Goal: Task Accomplishment & Management: Use online tool/utility

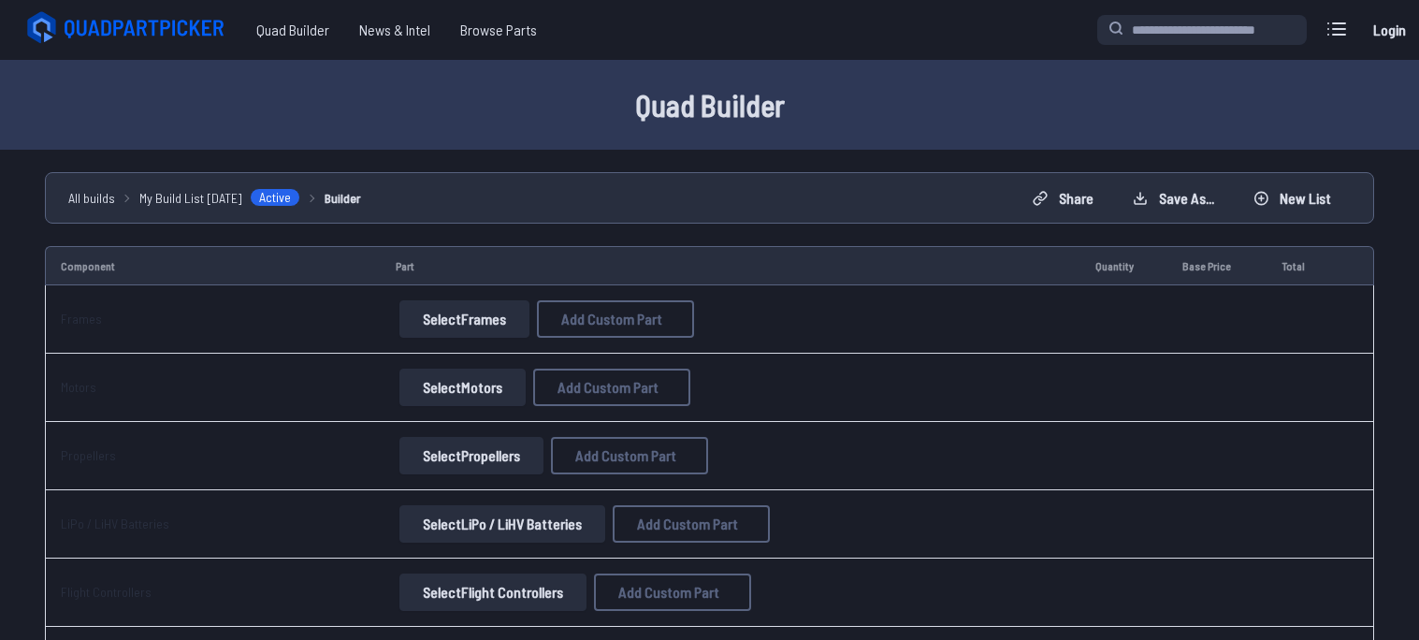
click at [421, 331] on button "Select Frames" at bounding box center [464, 318] width 130 height 37
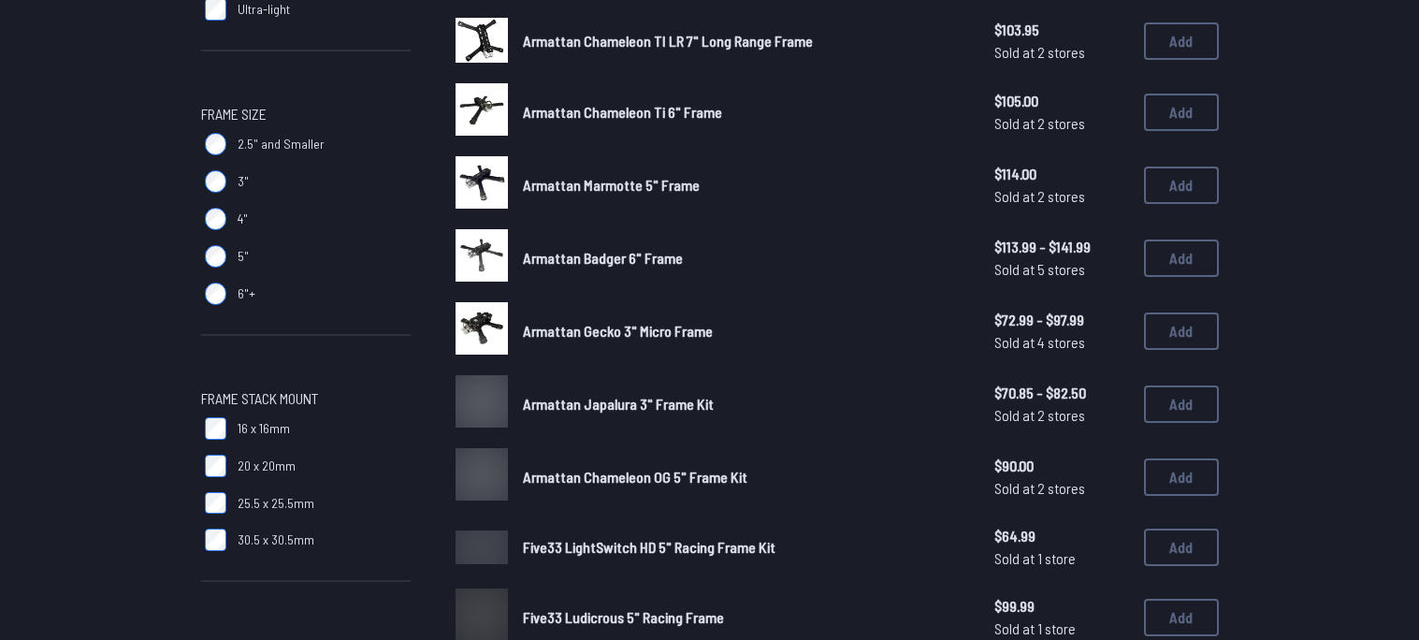
scroll to position [860, 0]
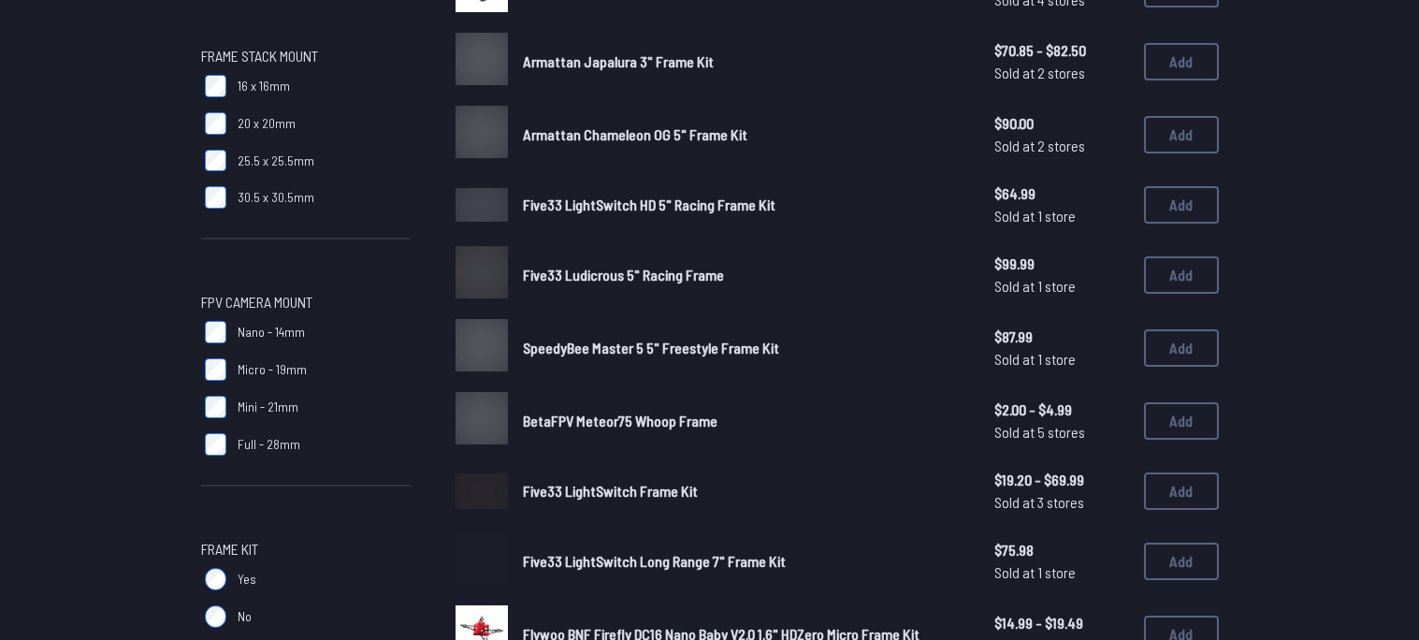
click at [229, 560] on label "Yes" at bounding box center [306, 578] width 210 height 37
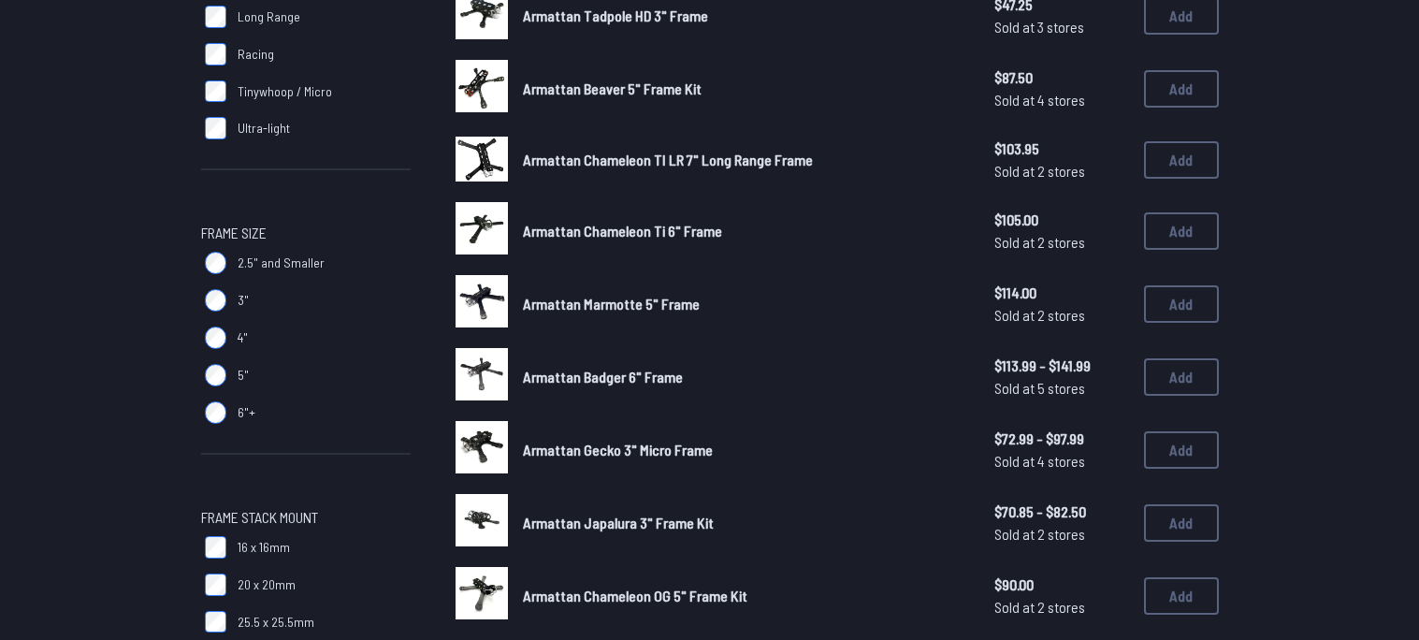
scroll to position [104, 0]
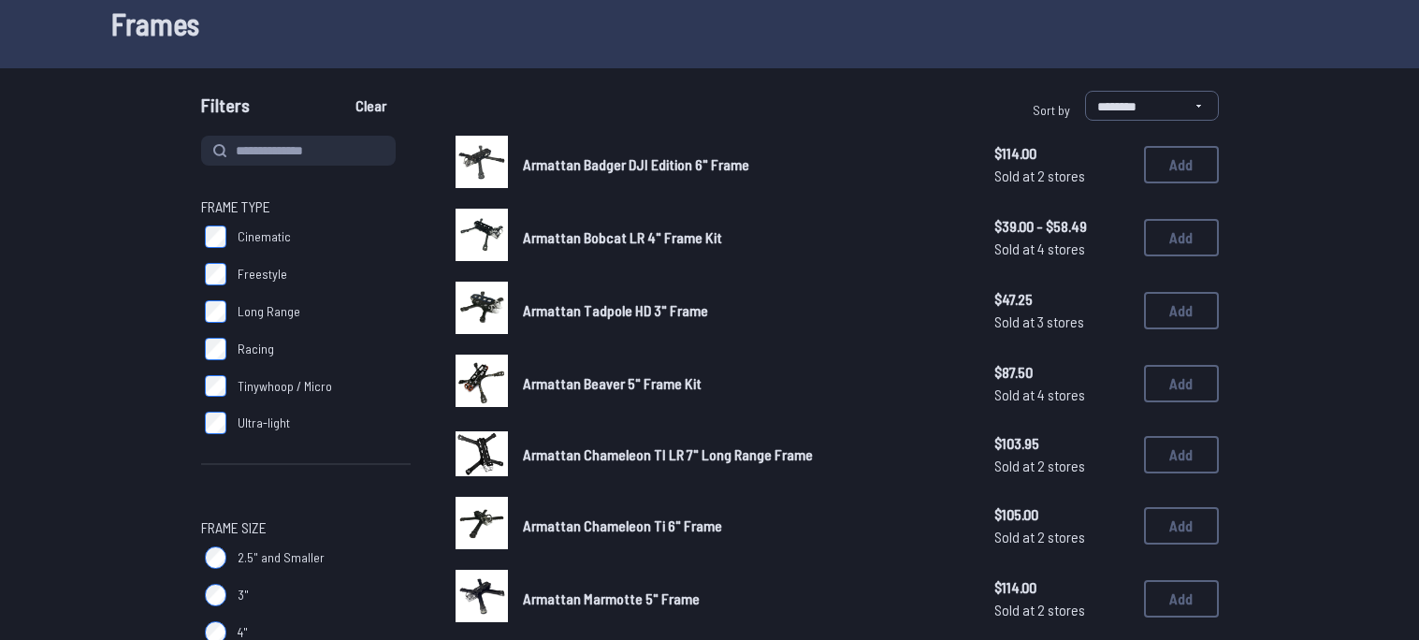
click at [225, 275] on label "Freestyle" at bounding box center [306, 273] width 210 height 37
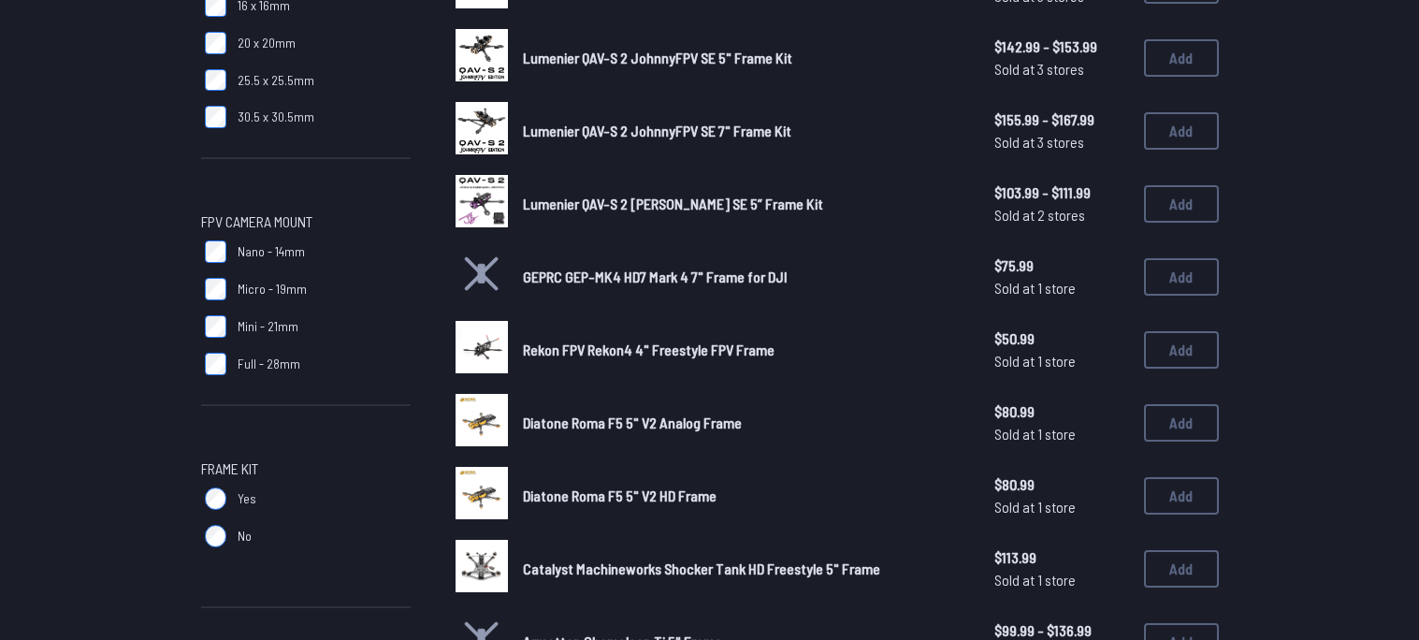
scroll to position [1258, 0]
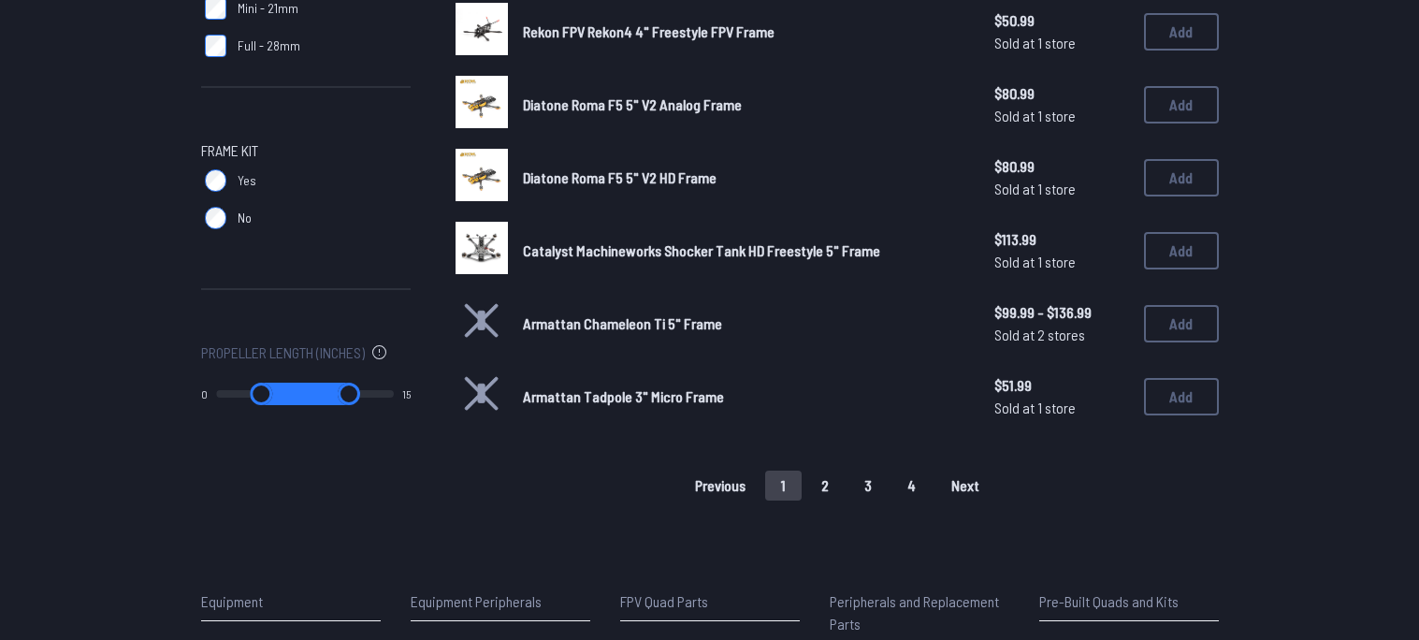
click at [819, 487] on button "2" at bounding box center [824, 485] width 39 height 30
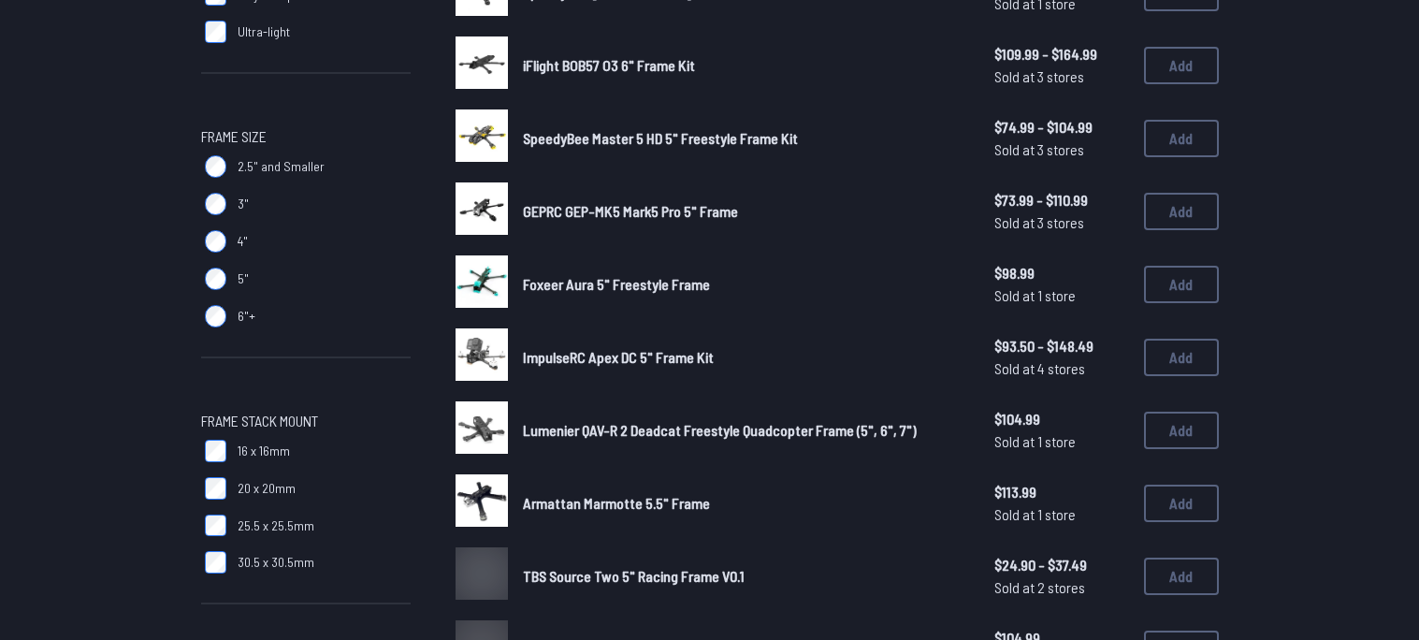
scroll to position [517, 0]
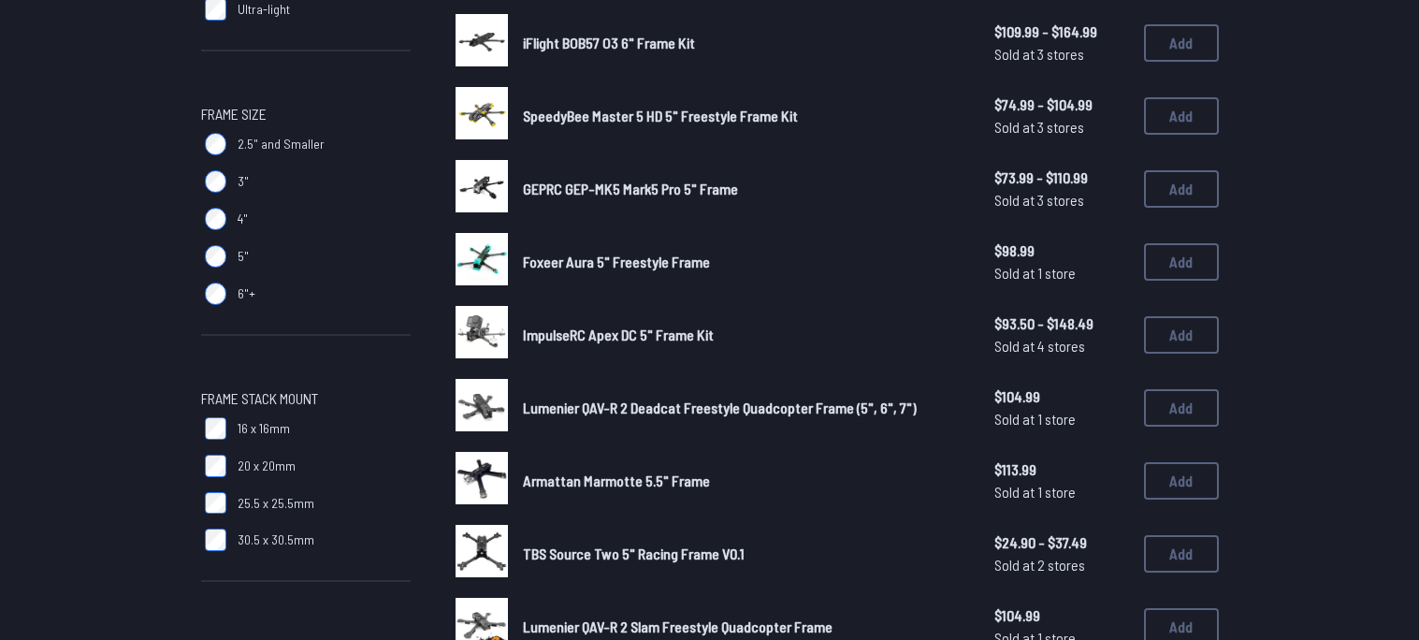
click at [557, 270] on span "Foxeer Aura 5" Freestyle Frame" at bounding box center [616, 262] width 187 height 18
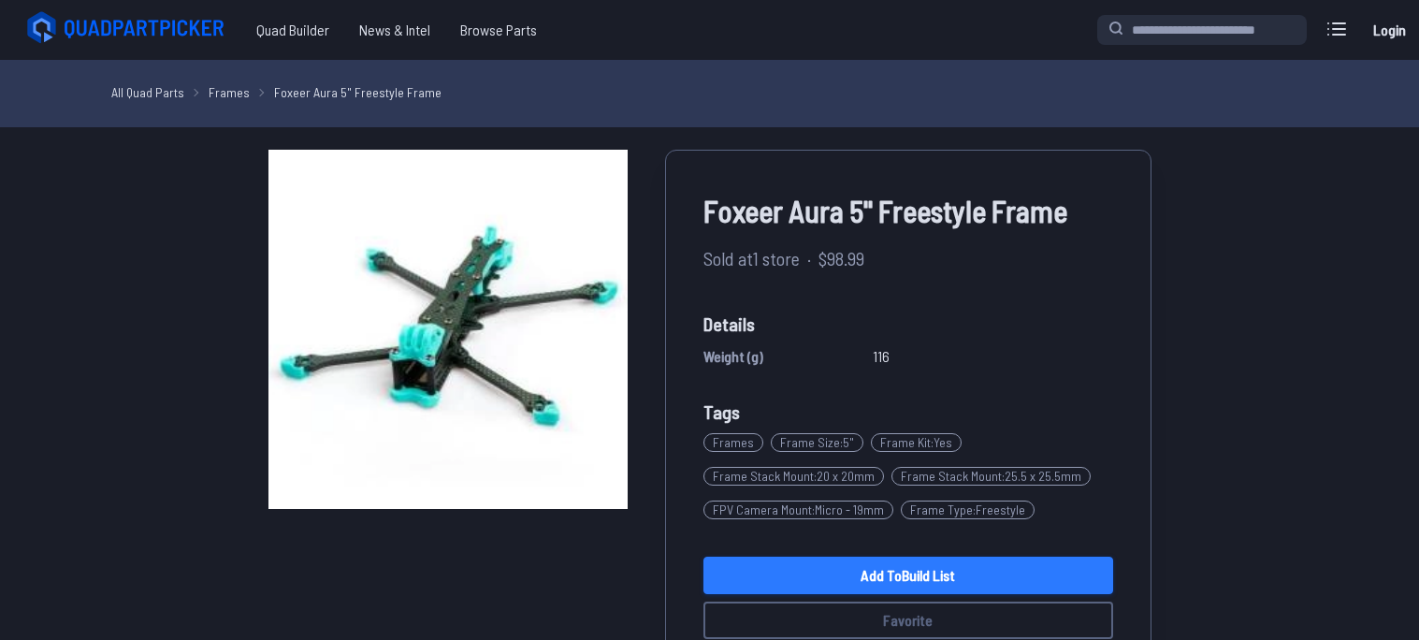
click at [1047, 570] on link "Add to Build List" at bounding box center [908, 575] width 410 height 37
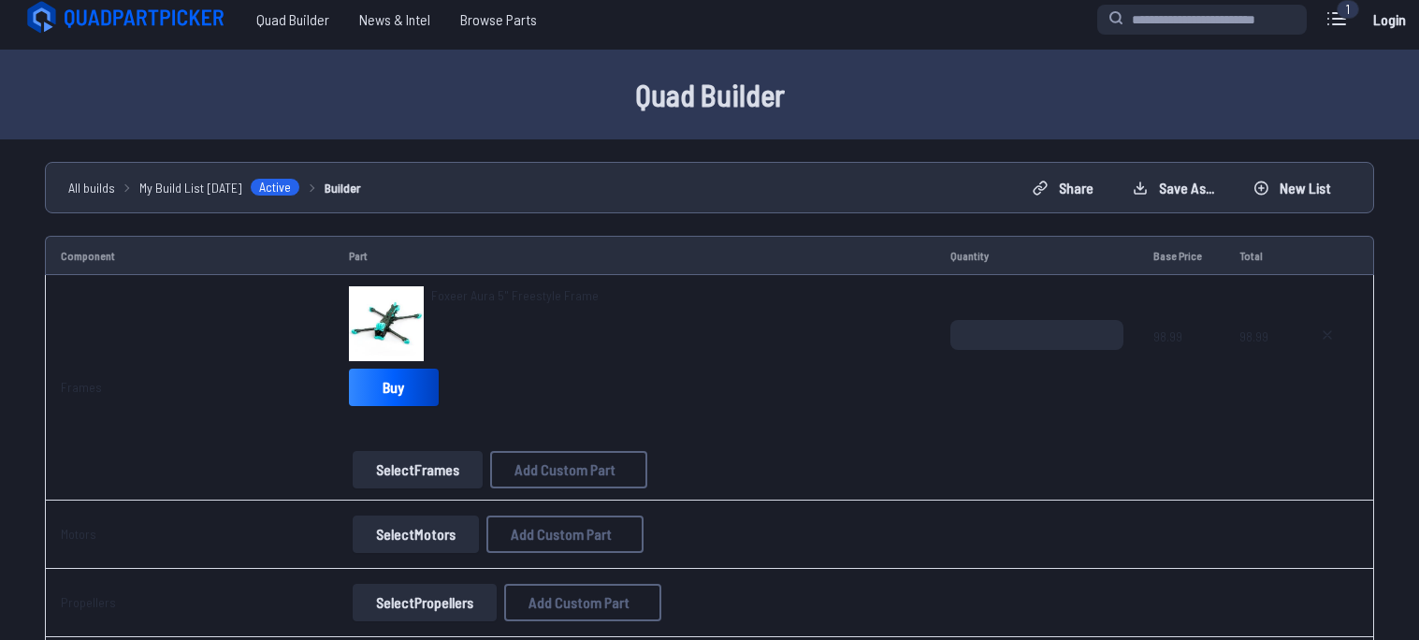
scroll to position [80, 0]
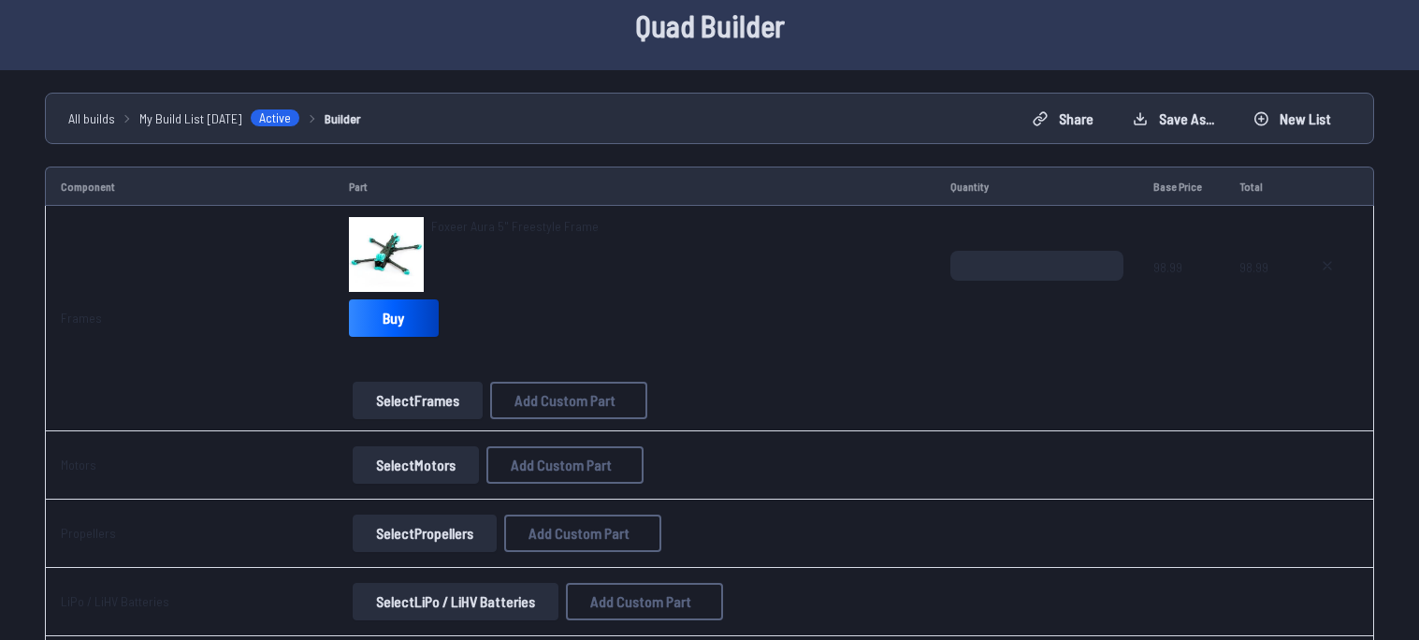
click at [437, 483] on button "Select Motors" at bounding box center [416, 464] width 126 height 37
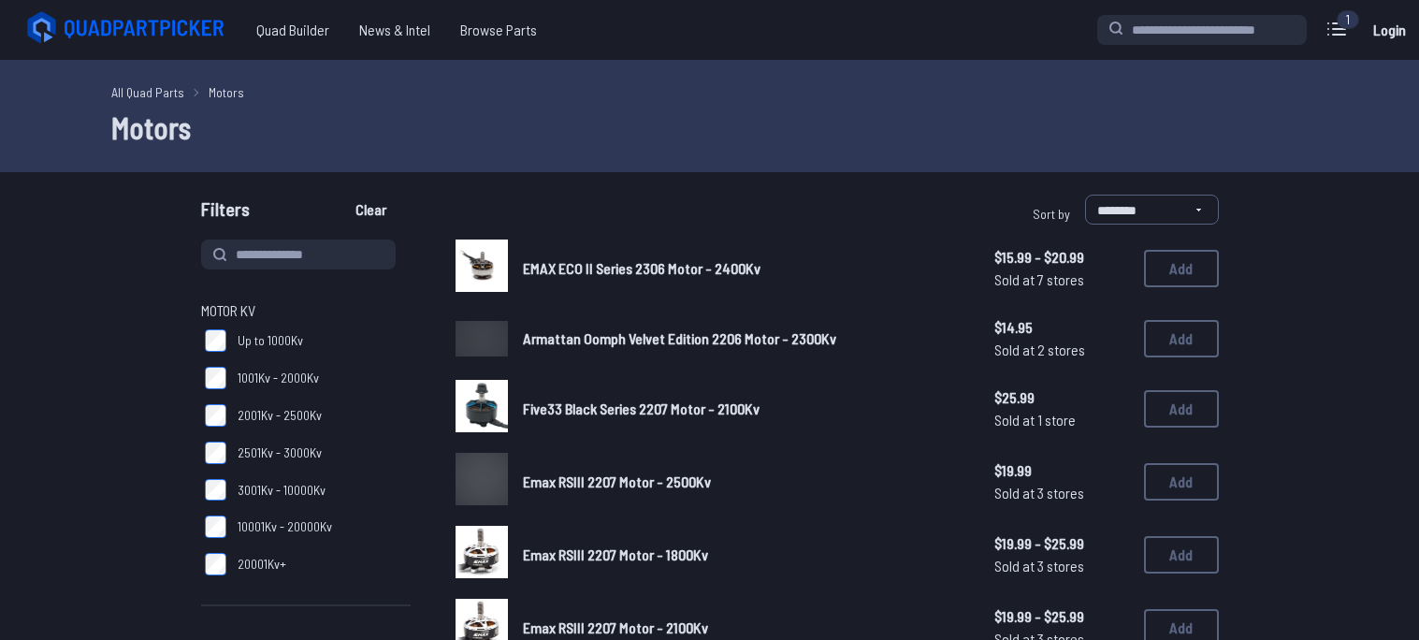
click at [311, 389] on label "1001Kv - 2000Kv" at bounding box center [306, 377] width 210 height 37
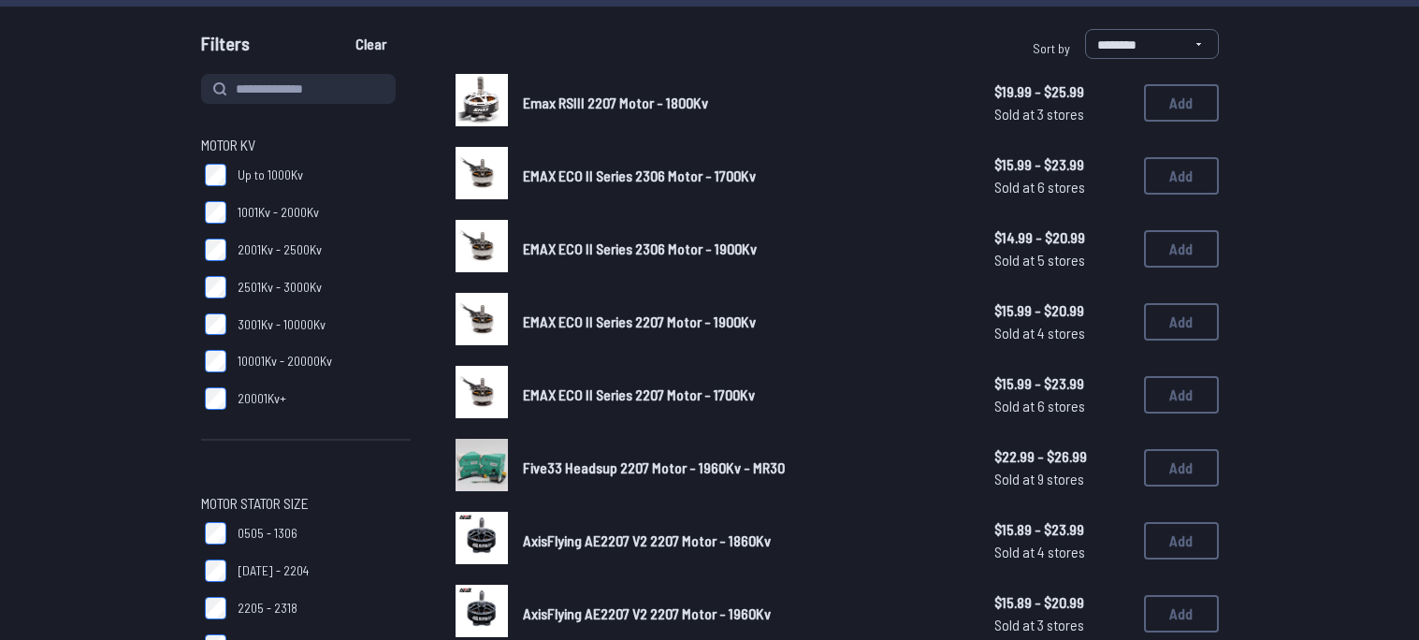
scroll to position [673, 0]
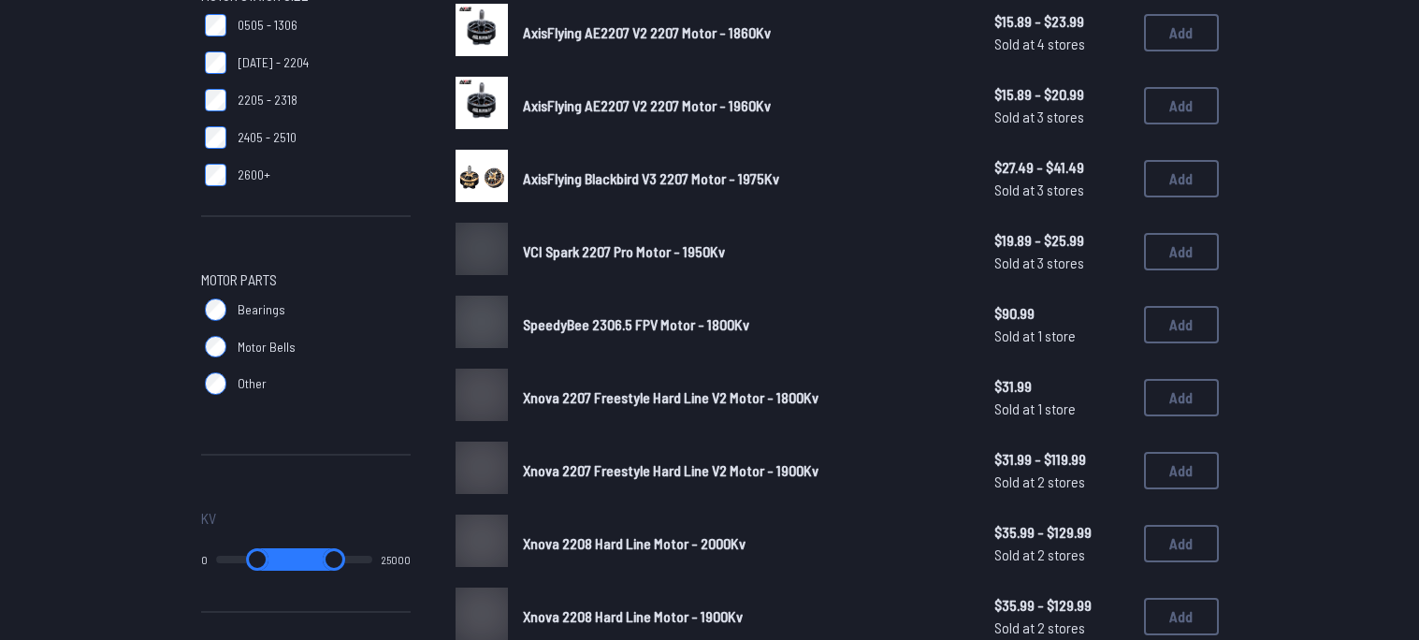
click at [672, 187] on span "AxisFlying Blackbird V3 2207 Motor - 1975Kv" at bounding box center [651, 178] width 256 height 18
click at [709, 191] on div "AxisFlying Blackbird V3 2207 Motor - 1975Kv $27.49 - $41.49 Sold at 3 stores $2…" at bounding box center [836, 179] width 763 height 58
click at [779, 181] on link "AxisFlying Blackbird V3 2207 Motor - 1975Kv" at bounding box center [743, 178] width 441 height 22
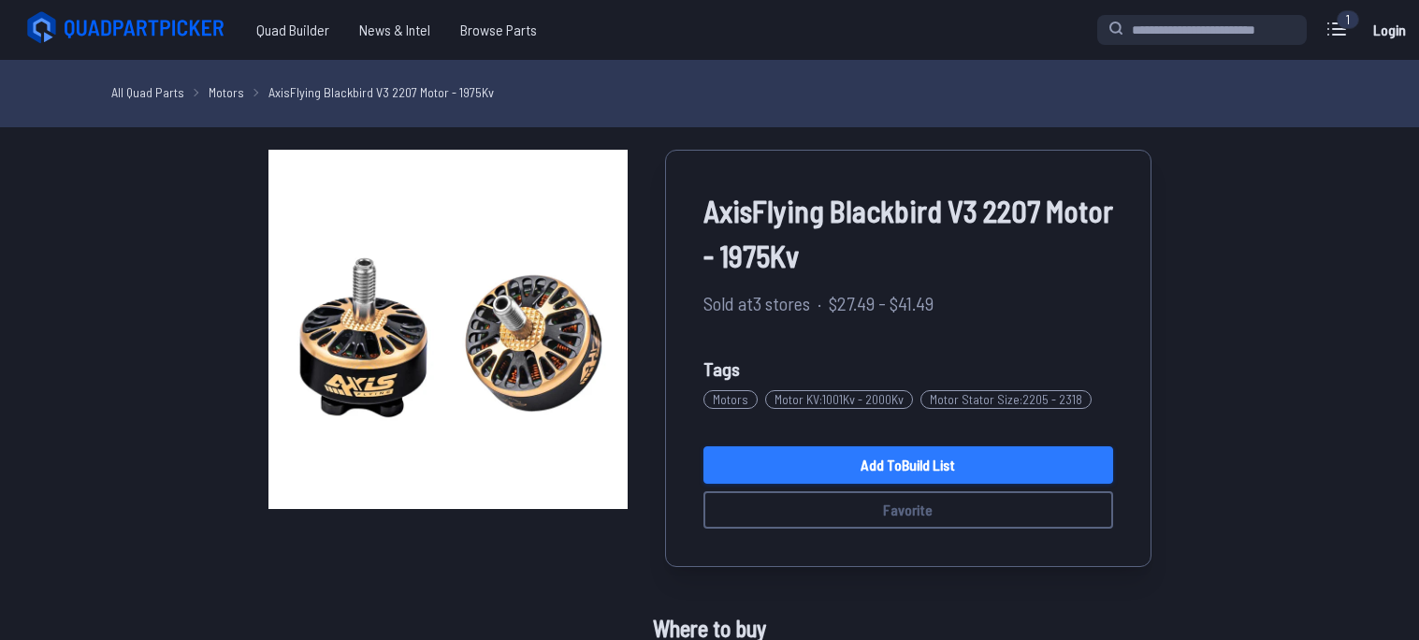
click at [768, 457] on link "Add to Build List" at bounding box center [908, 464] width 410 height 37
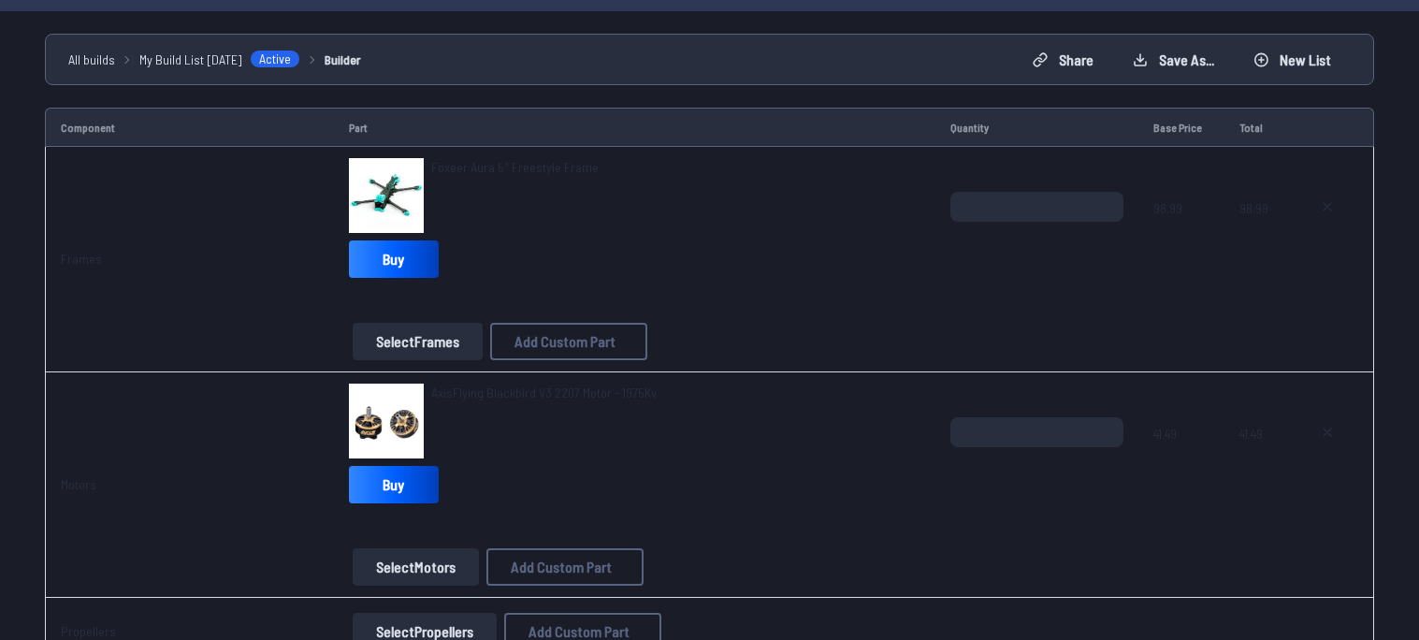
scroll to position [653, 0]
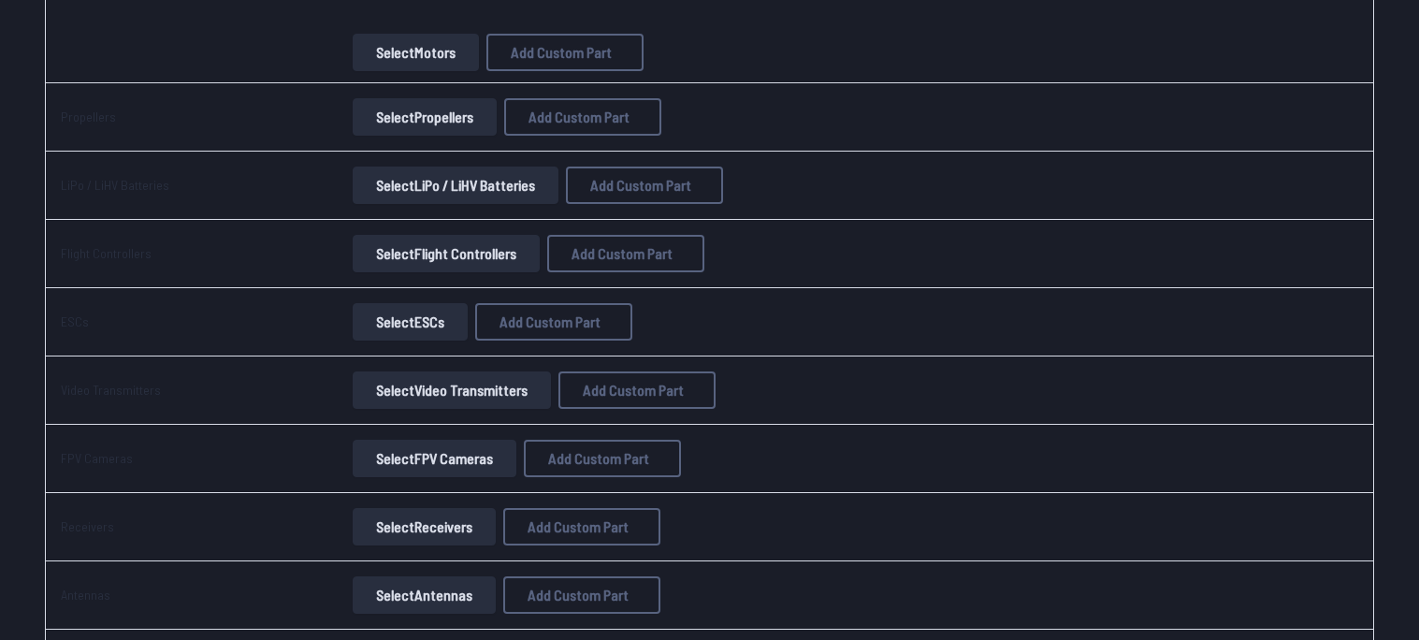
click at [375, 115] on button "Select Propellers" at bounding box center [425, 116] width 144 height 37
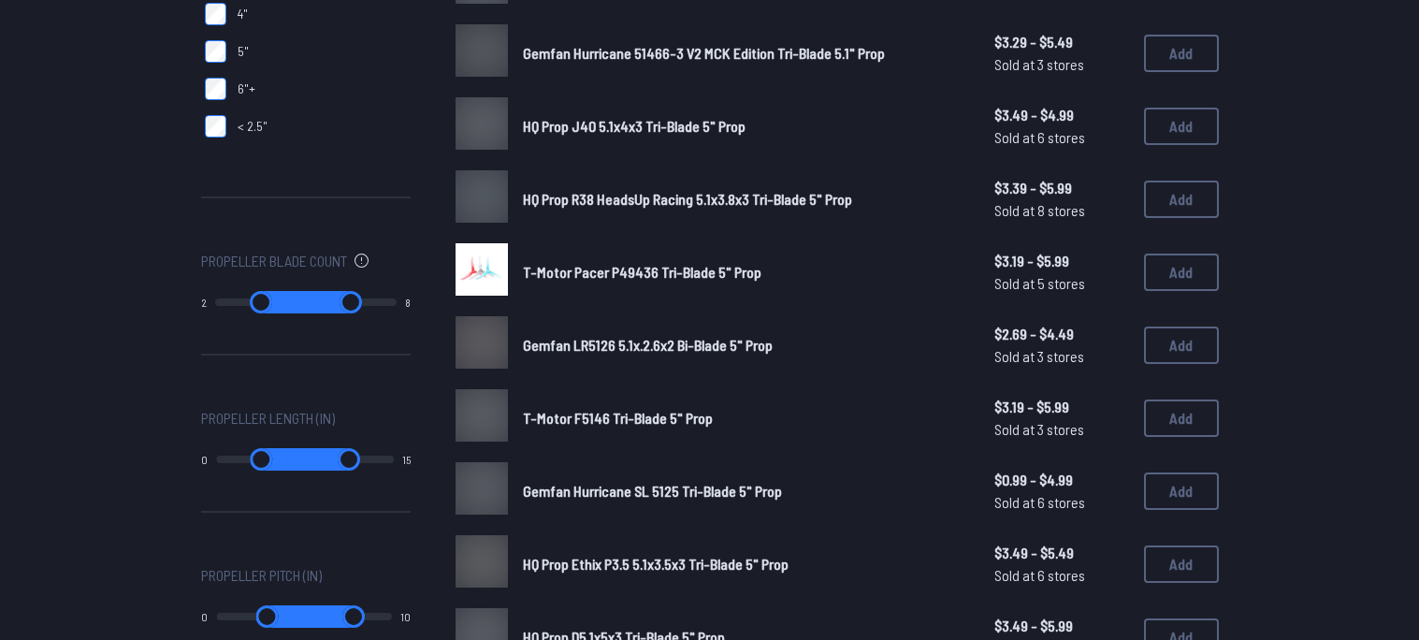
scroll to position [839, 0]
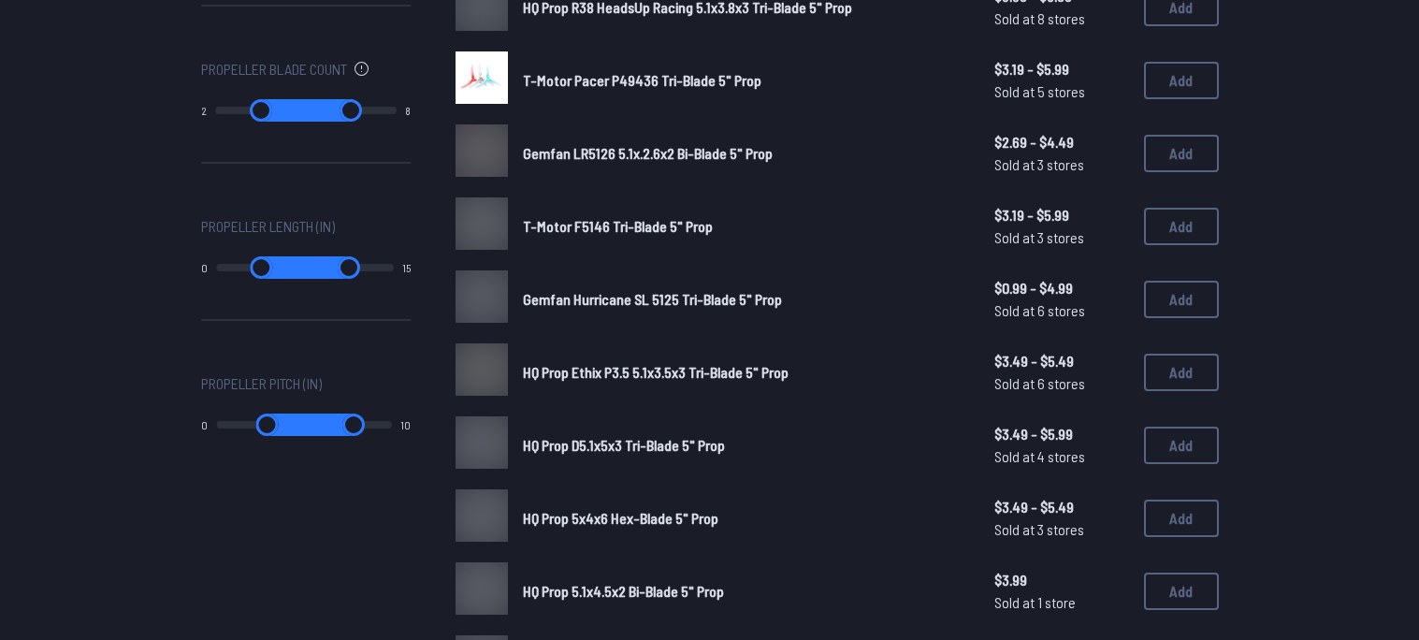
drag, startPoint x: 715, startPoint y: 233, endPoint x: 711, endPoint y: 364, distance: 131.0
click at [718, 235] on link "T-Motor F5146 Tri-Blade 5" Prop" at bounding box center [743, 226] width 441 height 22
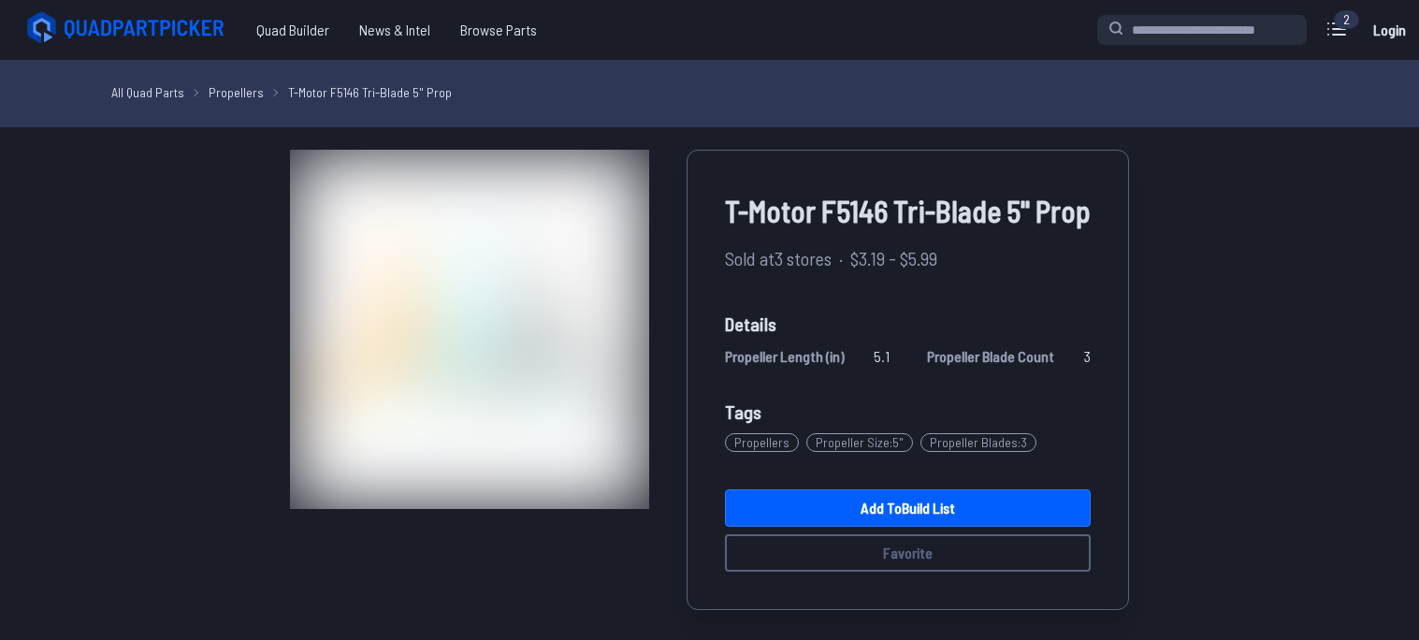
click at [710, 234] on div "T-Motor F5146 Tri-Blade 5" Prop Sold at 3 stores · $3.19 - $5.99 Details Propel…" at bounding box center [908, 380] width 442 height 460
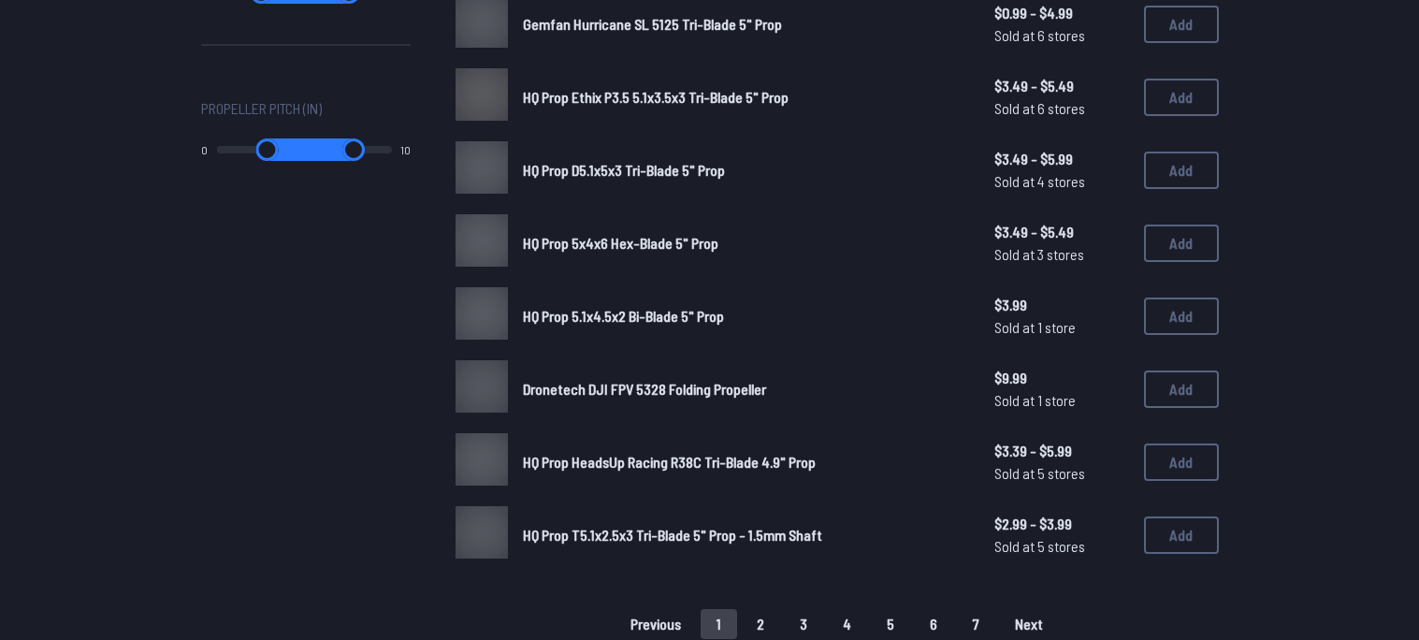
scroll to position [1160, 0]
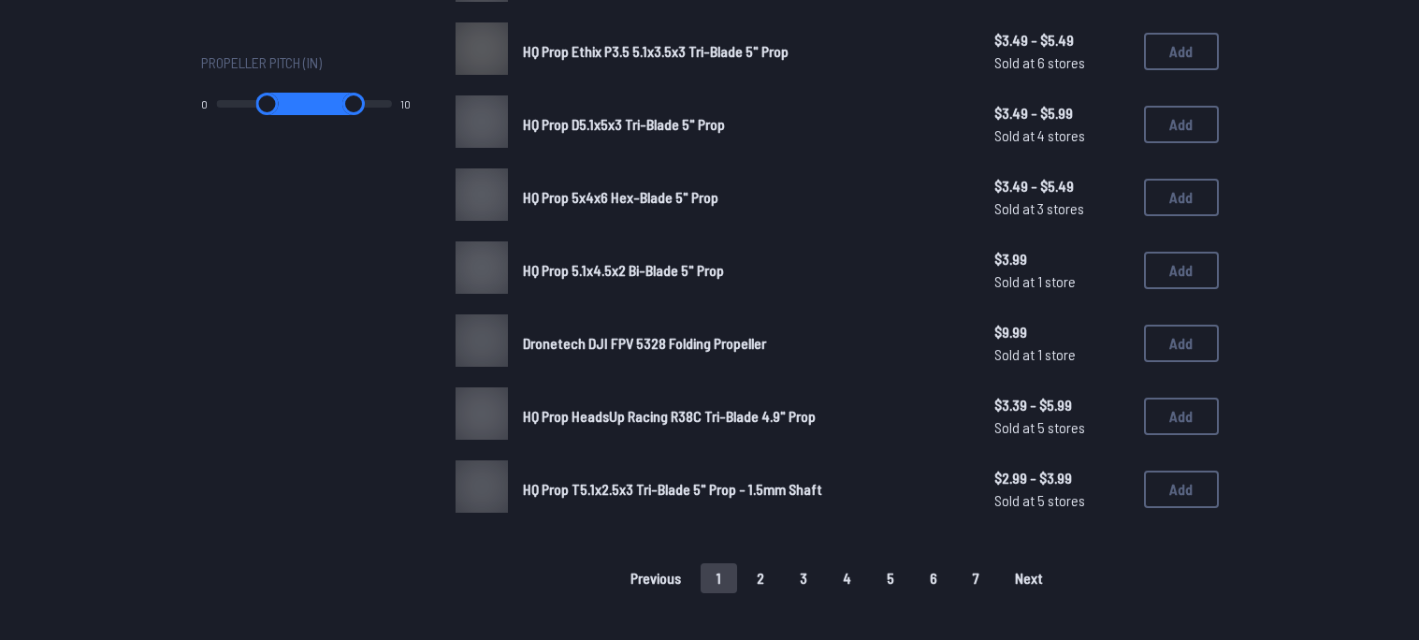
click at [759, 587] on button "2" at bounding box center [760, 578] width 39 height 30
click at [766, 583] on button "2" at bounding box center [760, 578] width 39 height 30
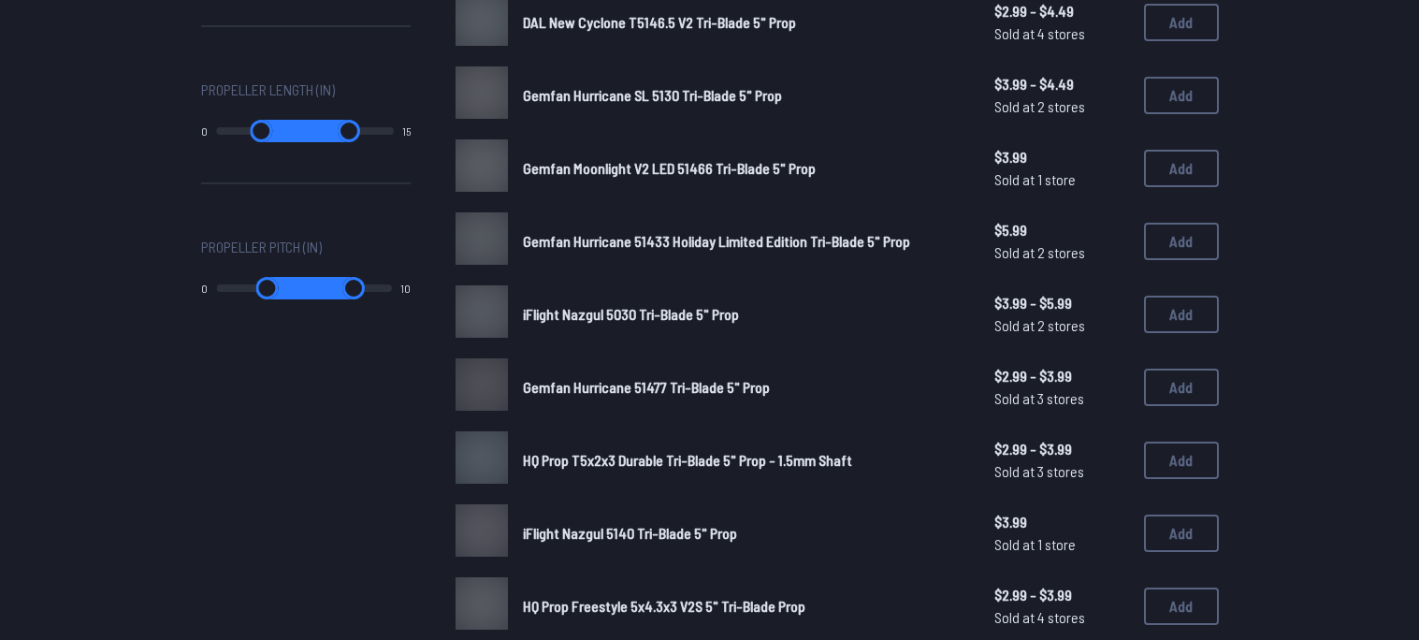
scroll to position [1226, 0]
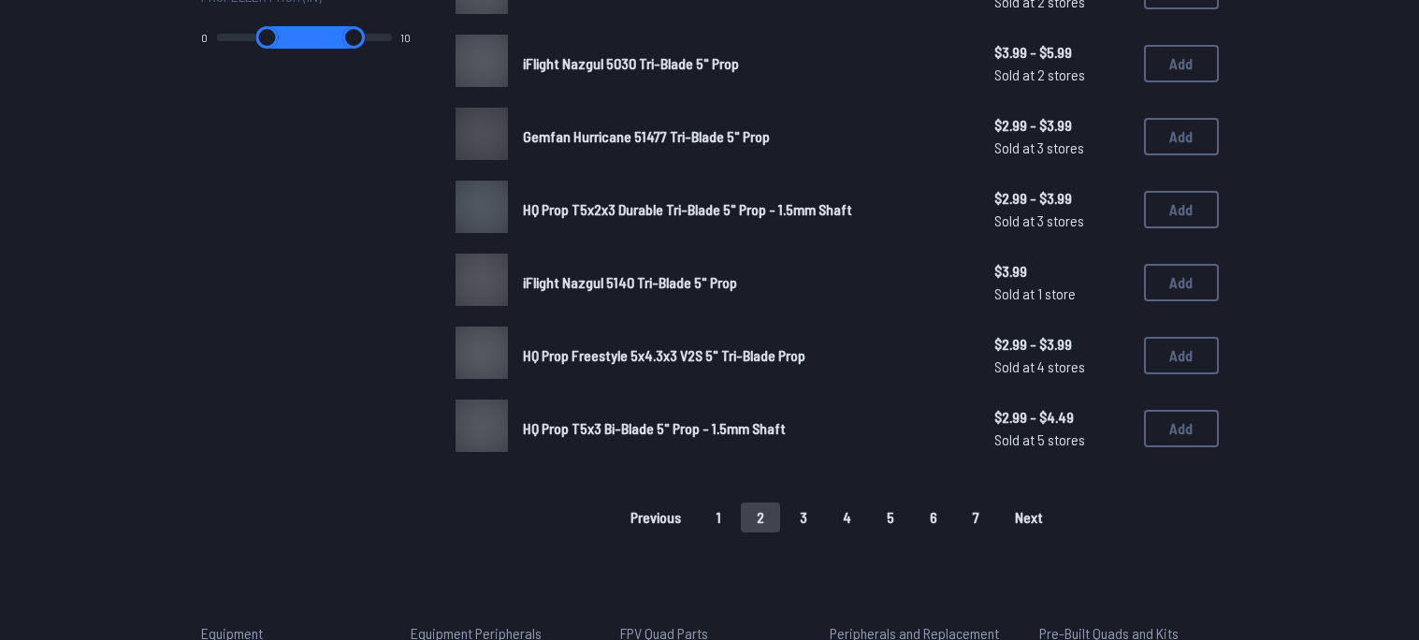
click at [800, 364] on span "HQ Prop Freestyle 5x4.3x3 V2S 5" Tri-Blade Prop" at bounding box center [664, 355] width 282 height 18
click at [760, 372] on div "HQ Prop Freestyle 5x4.3x3 V2S 5" Tri-Blade Prop $2.99 - $3.99 Sold at 4 stores …" at bounding box center [836, 355] width 763 height 58
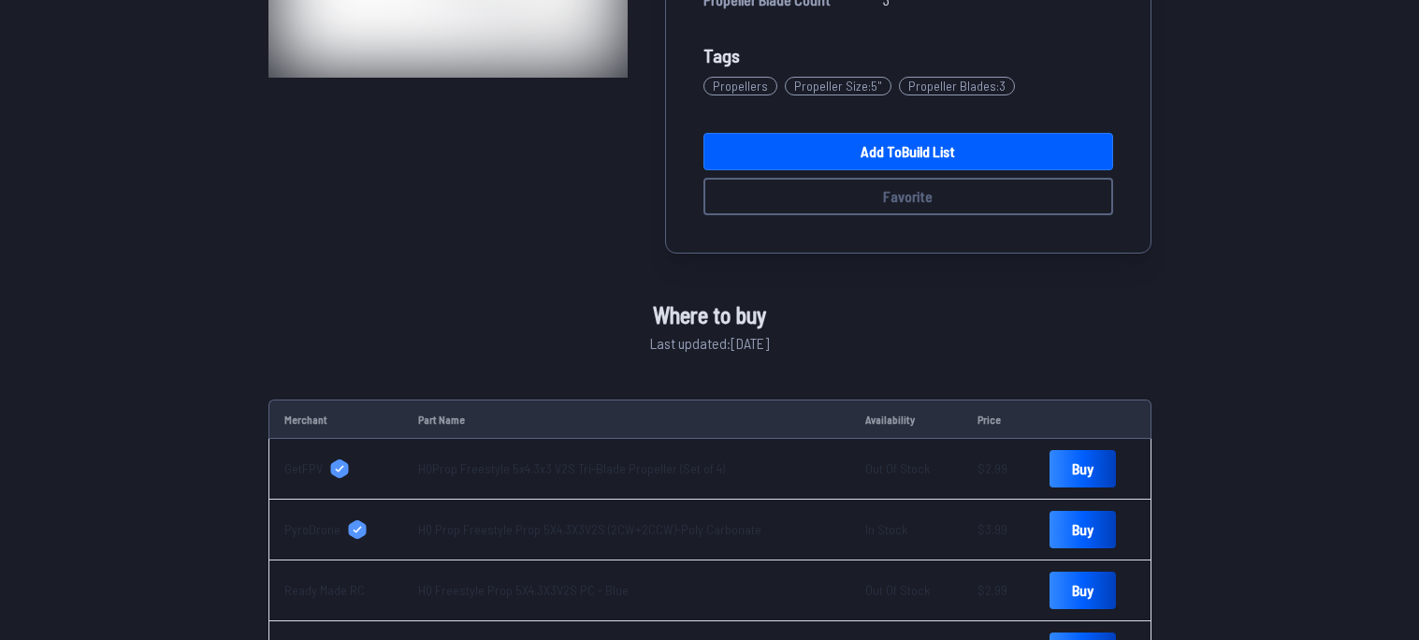
scroll to position [146, 0]
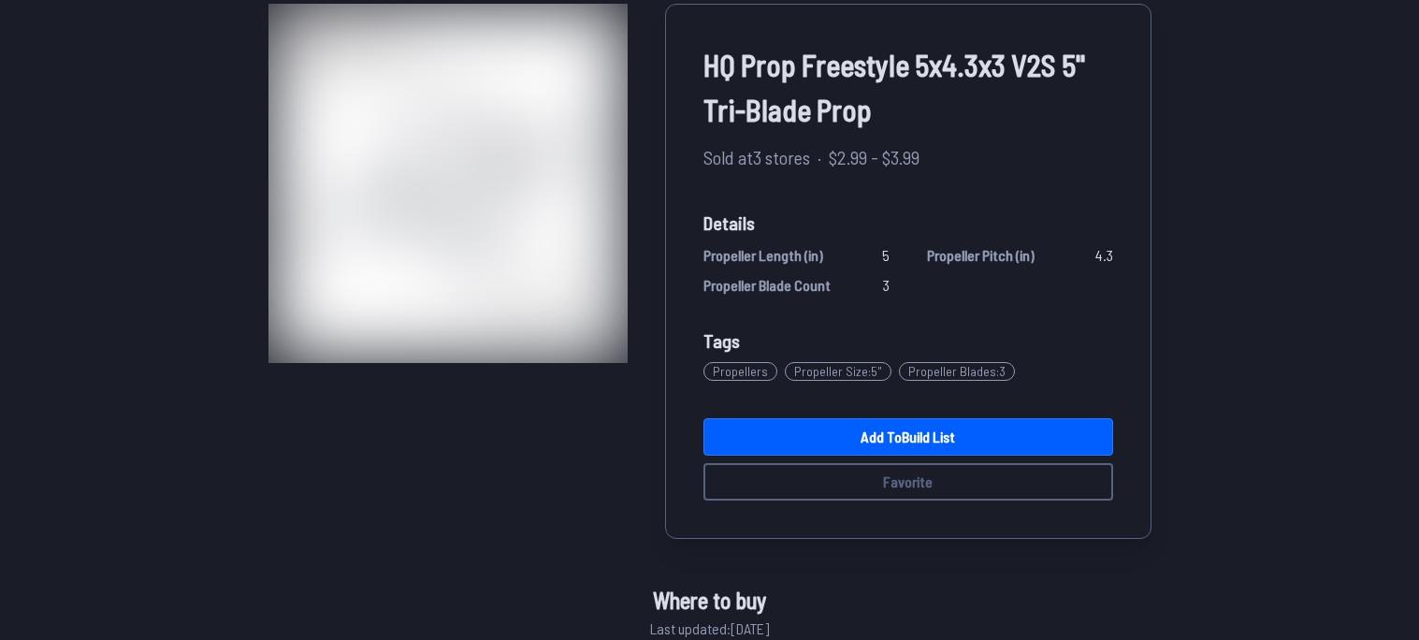
click at [861, 433] on link "Add to Build List" at bounding box center [908, 436] width 410 height 37
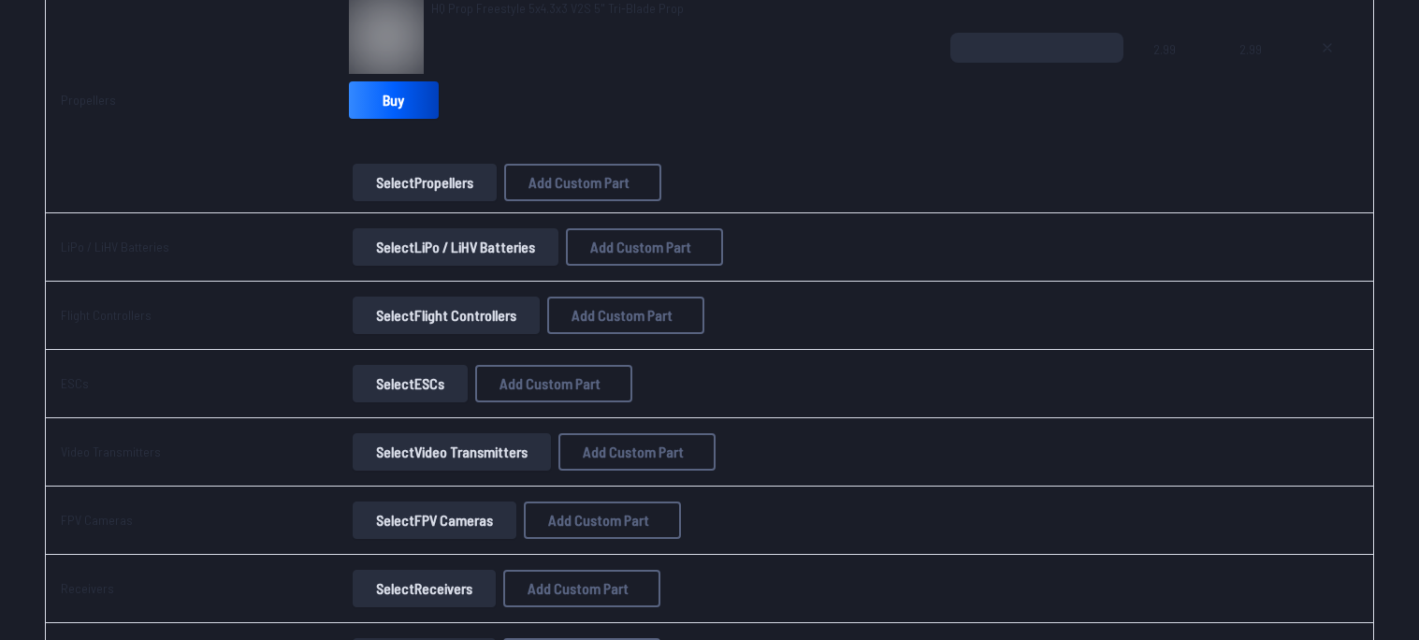
scroll to position [744, 0]
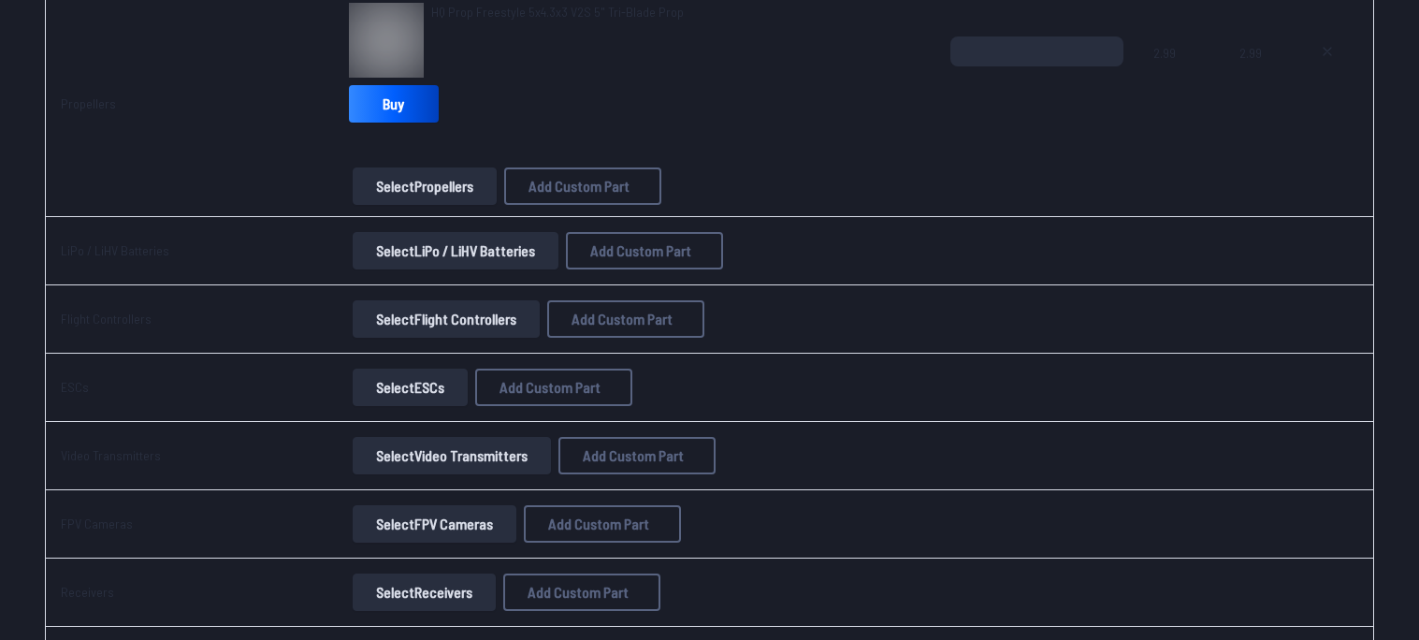
click at [441, 262] on button "Select LiPo / LiHV Batteries" at bounding box center [456, 250] width 206 height 37
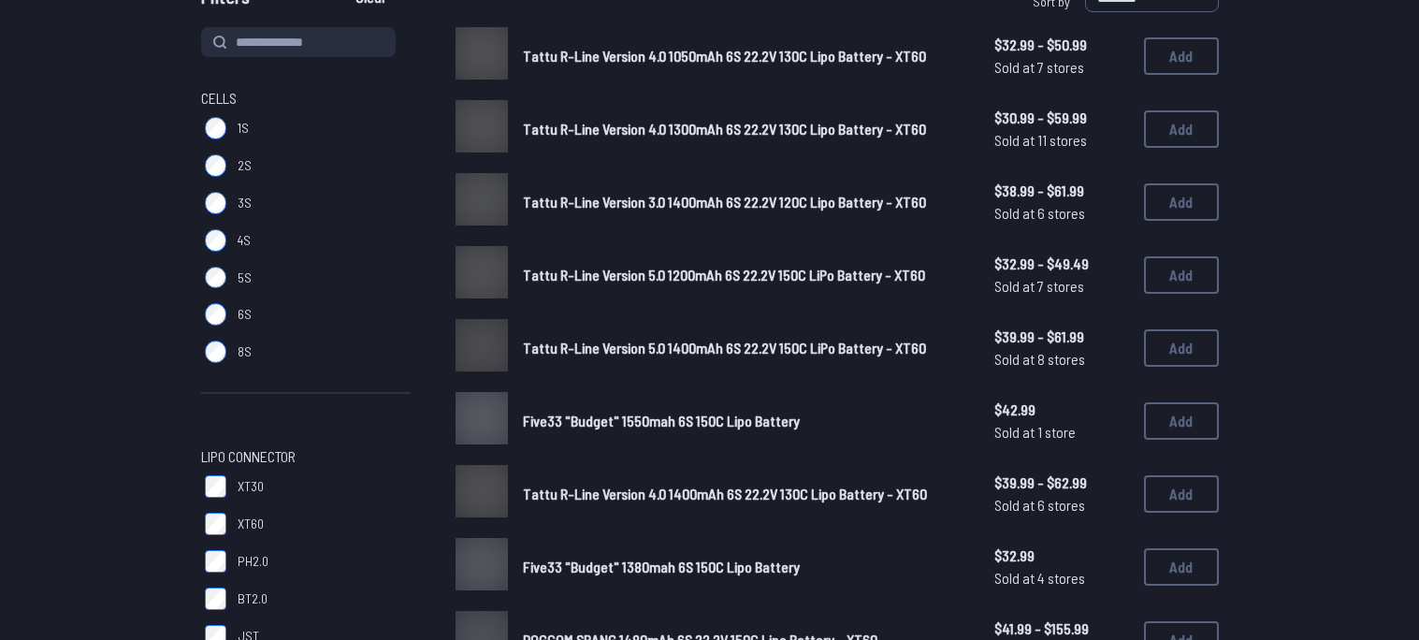
click at [218, 322] on div "Cells 1S 2S 3S 4S 5S 6S 8S" at bounding box center [306, 251] width 210 height 328
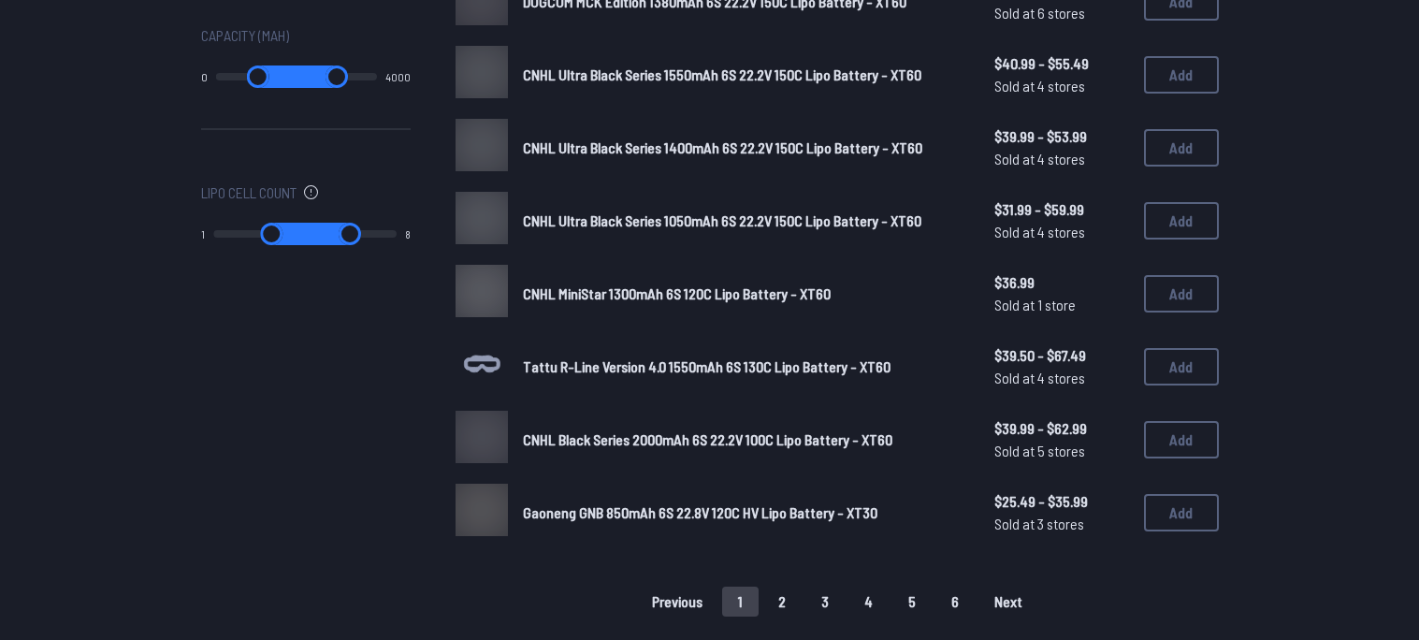
scroll to position [323, 0]
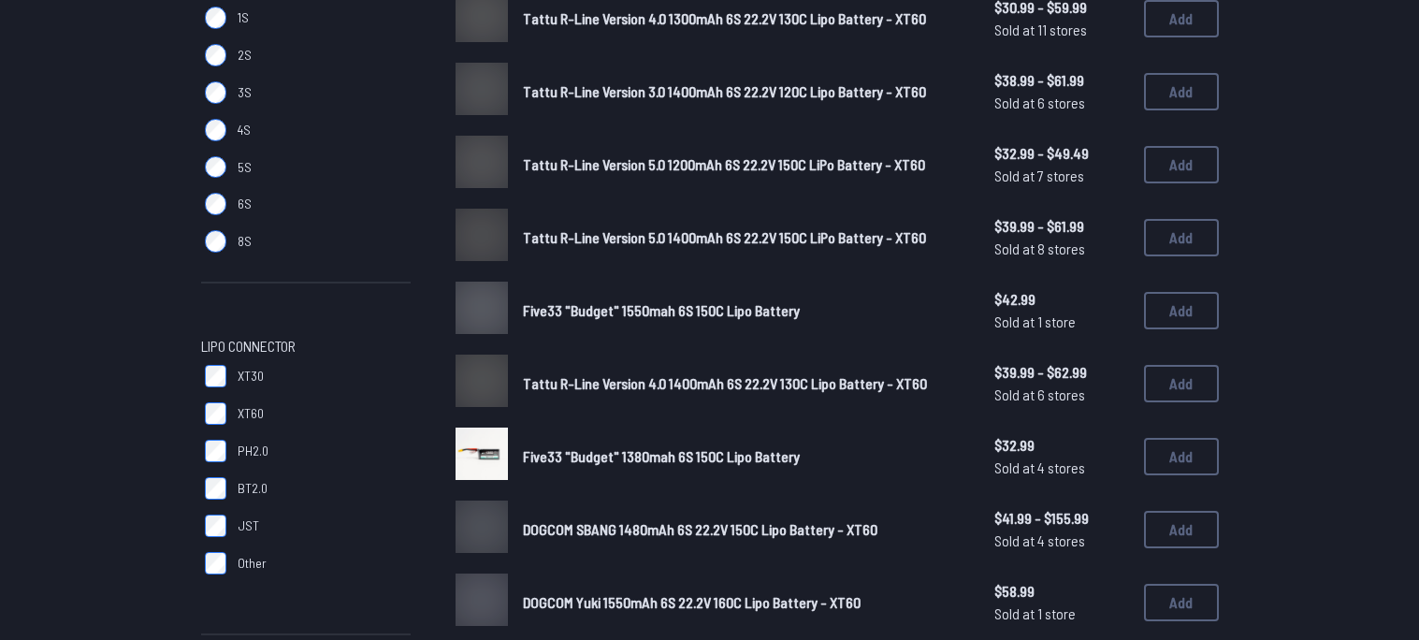
click at [230, 374] on label "XT30" at bounding box center [306, 375] width 210 height 37
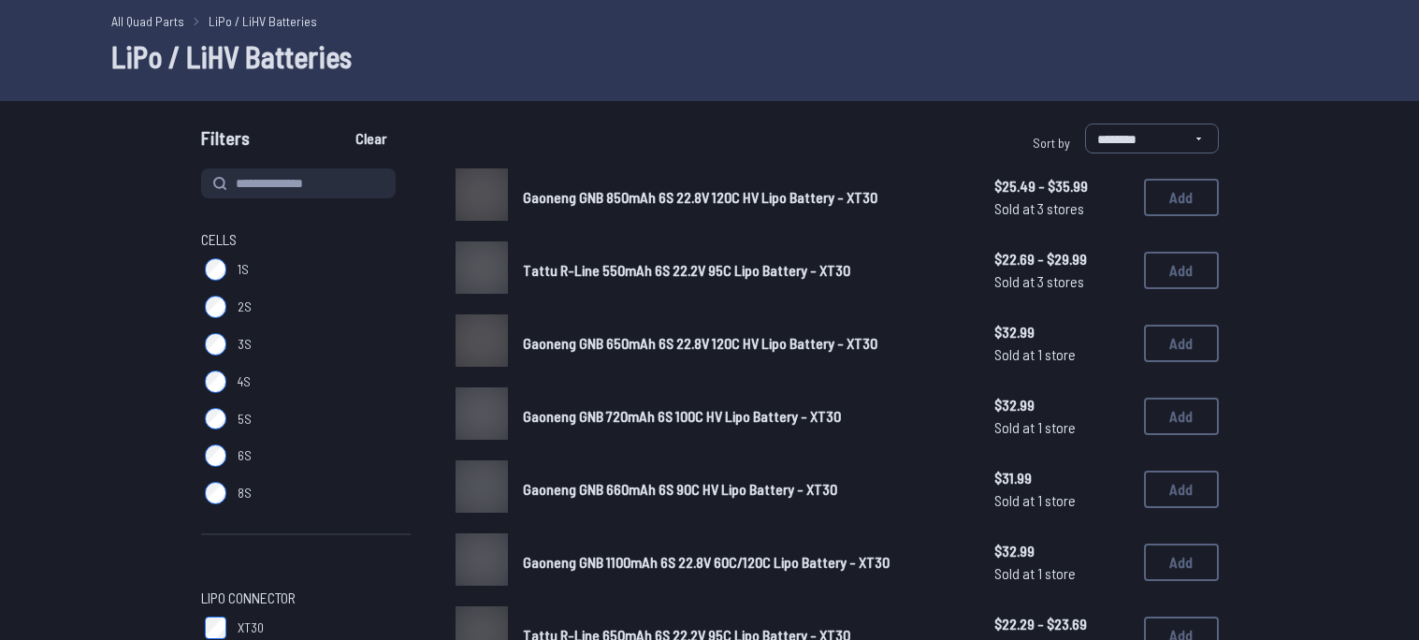
scroll to position [224, 0]
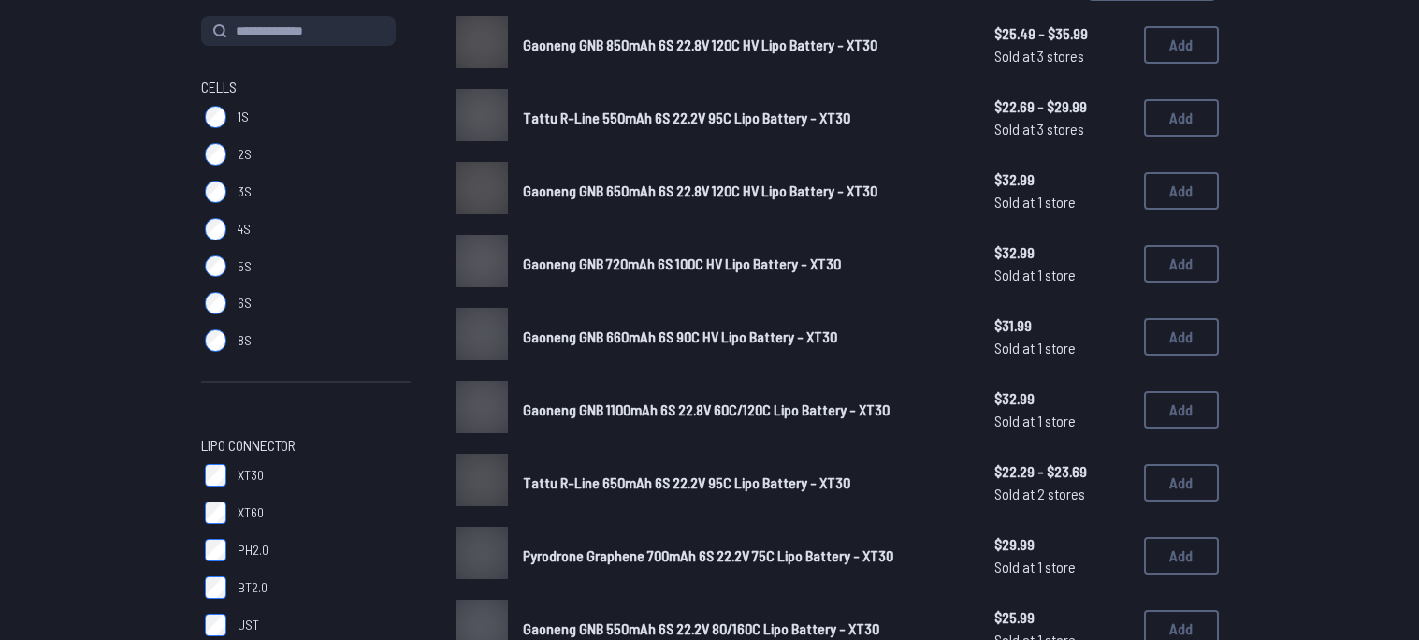
click at [250, 506] on span "XT60" at bounding box center [251, 512] width 26 height 19
click at [224, 460] on label "XT30" at bounding box center [306, 474] width 210 height 37
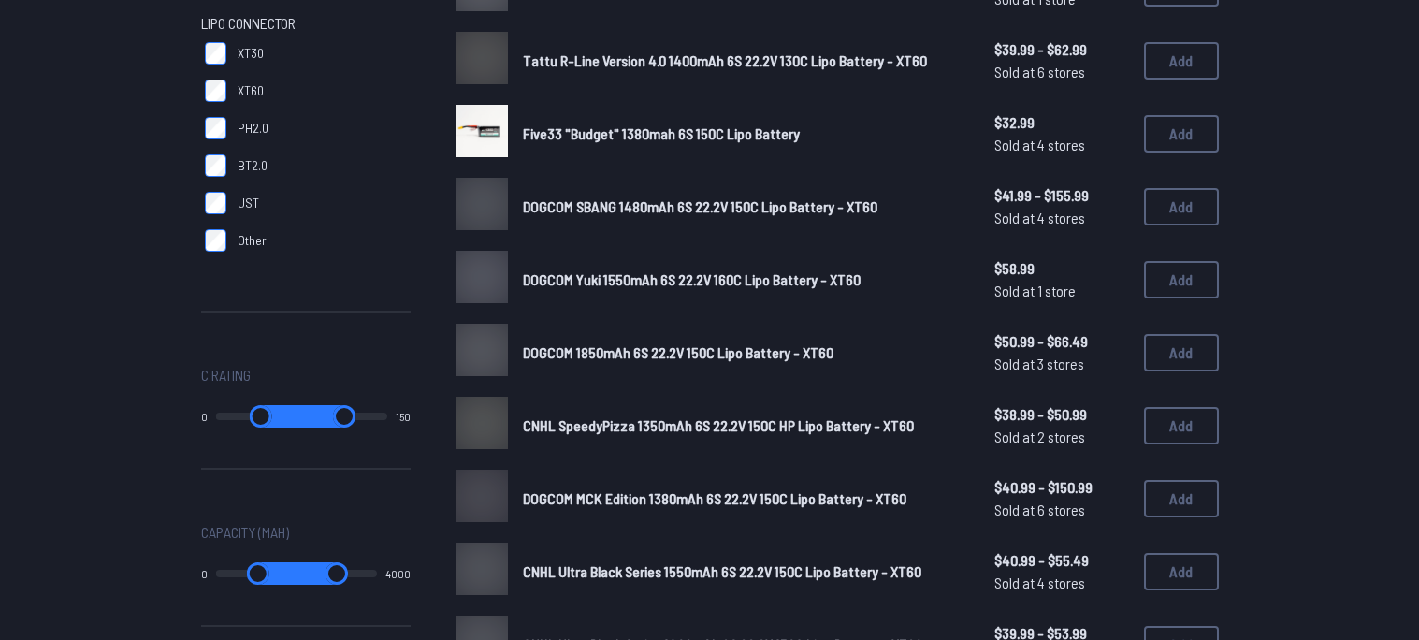
scroll to position [696, 0]
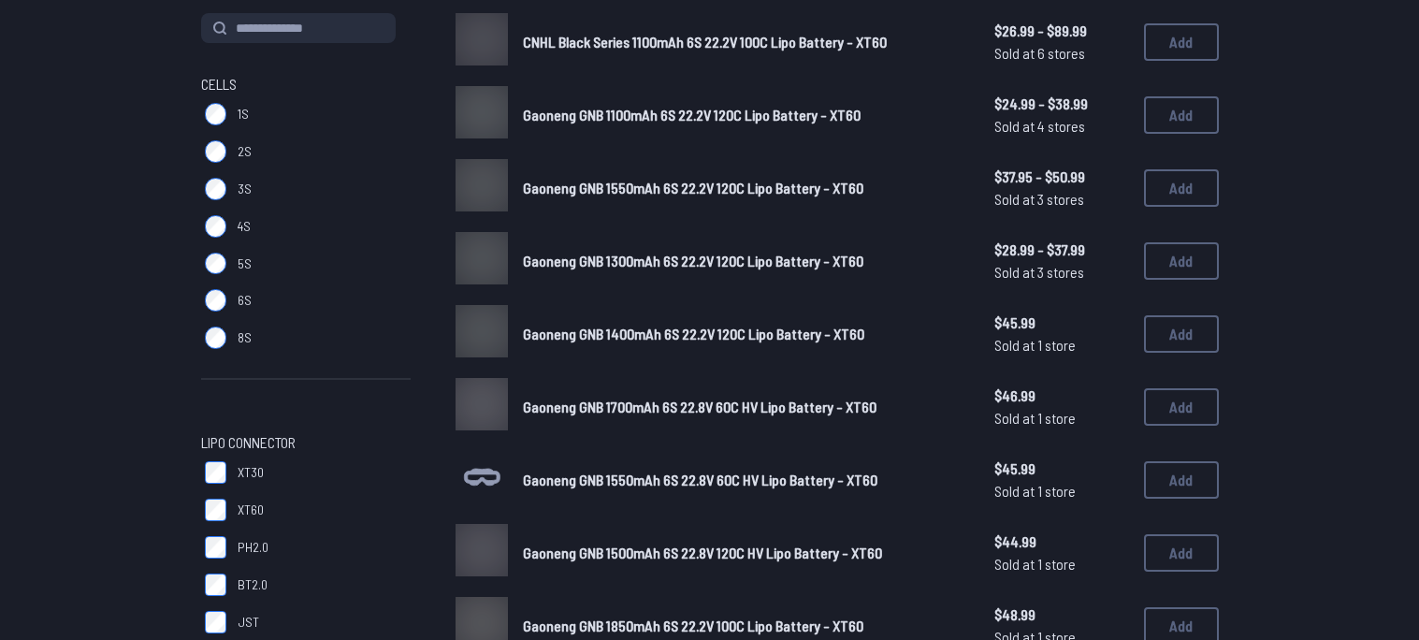
scroll to position [484, 0]
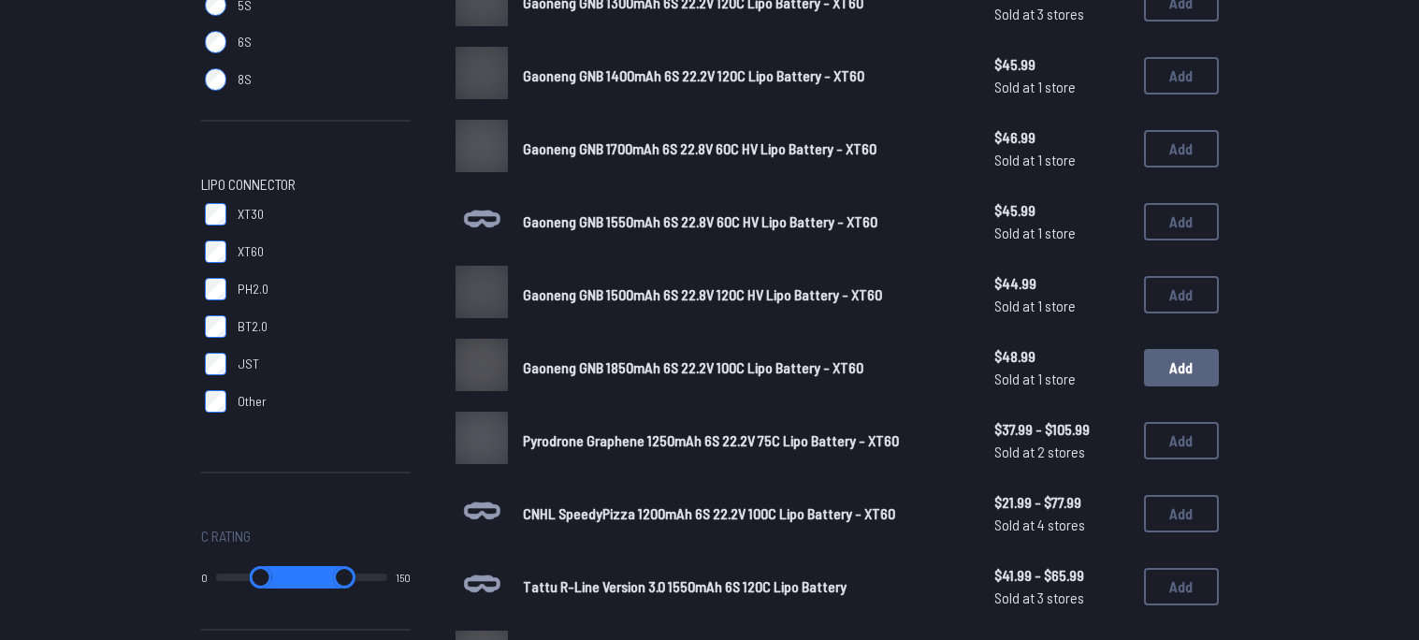
click at [1151, 377] on button "Add" at bounding box center [1181, 367] width 75 height 37
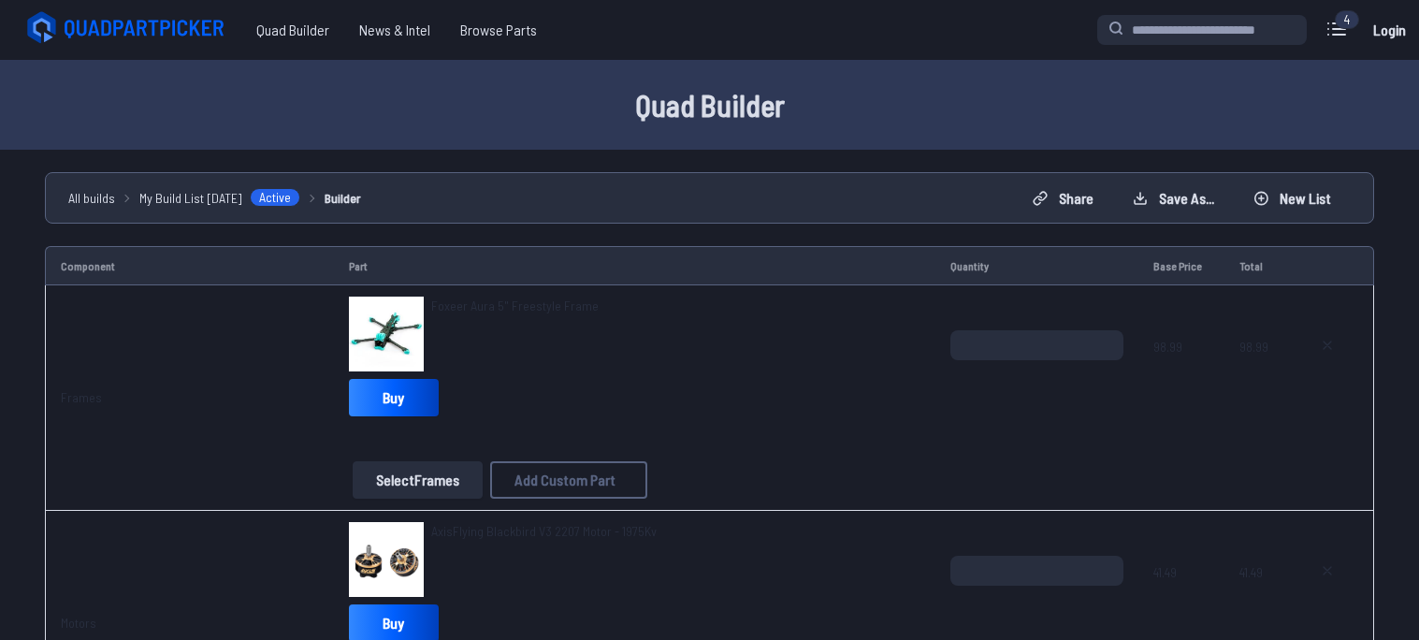
scroll to position [784, 0]
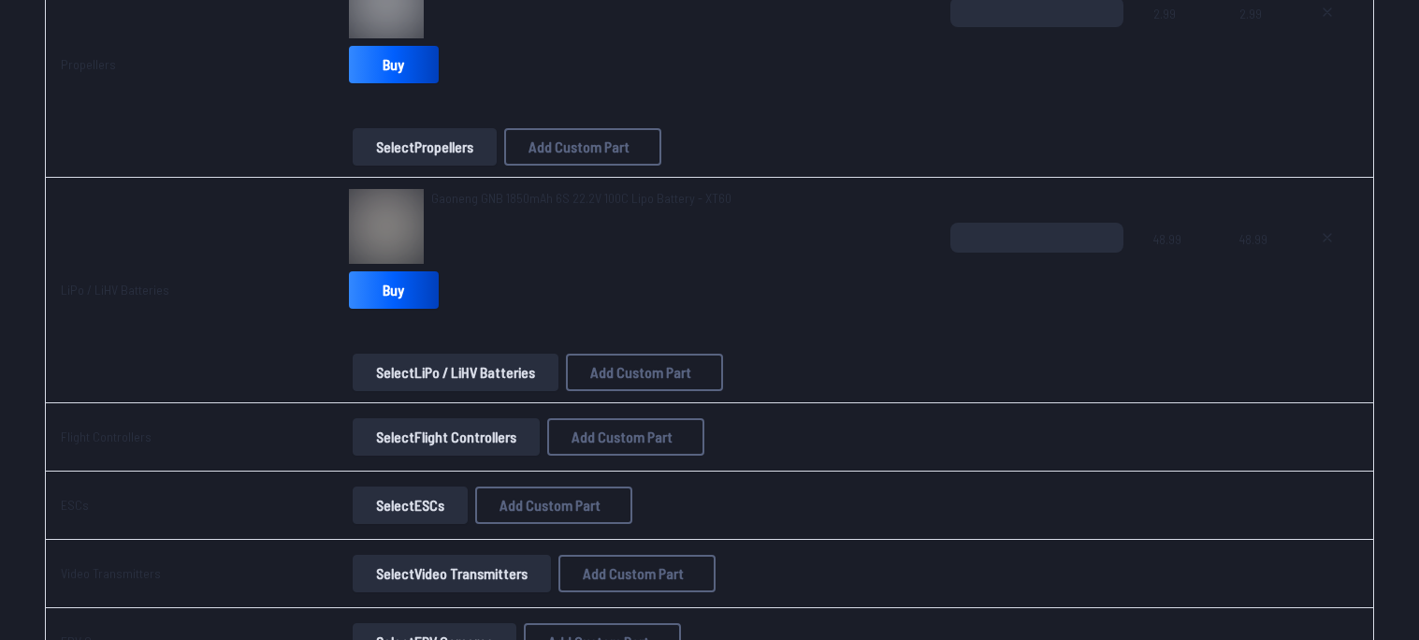
click at [461, 447] on button "Select Flight Controllers" at bounding box center [446, 436] width 187 height 37
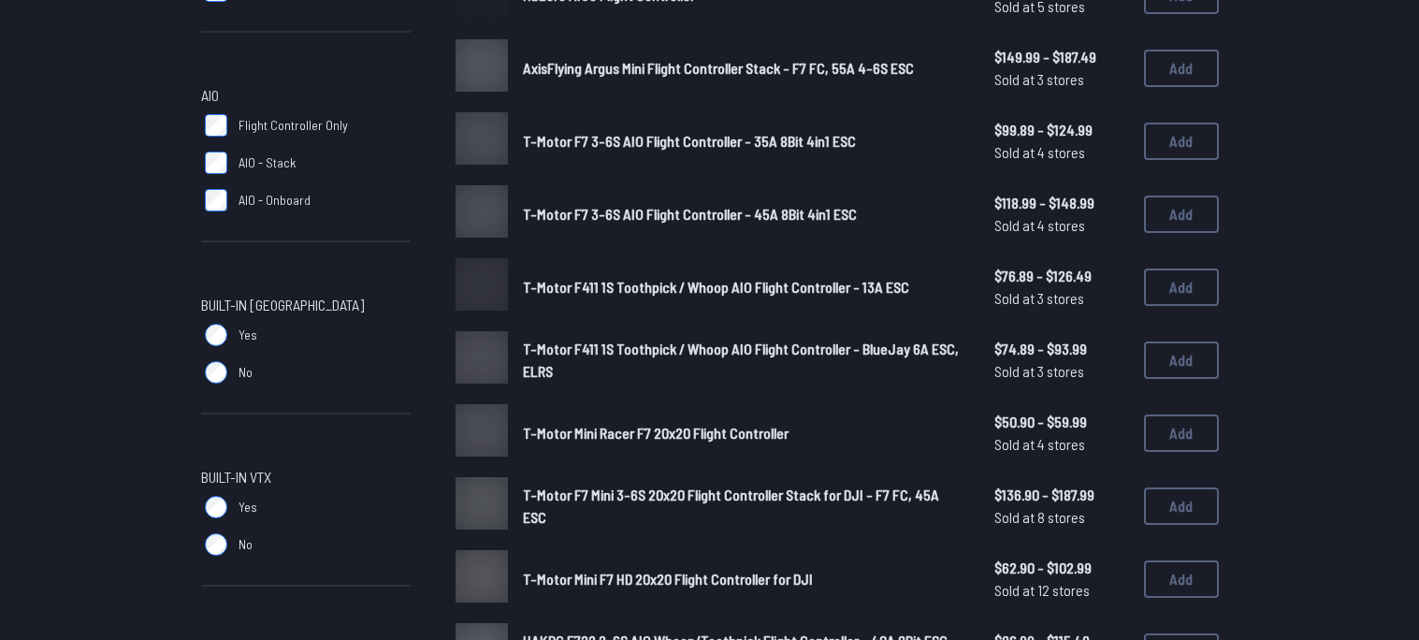
click at [460, 451] on div "Hobbywing XRotor F7 Convertible Flight Controller $49.99 - $54.99 Sold at 7 sto…" at bounding box center [836, 178] width 763 height 1444
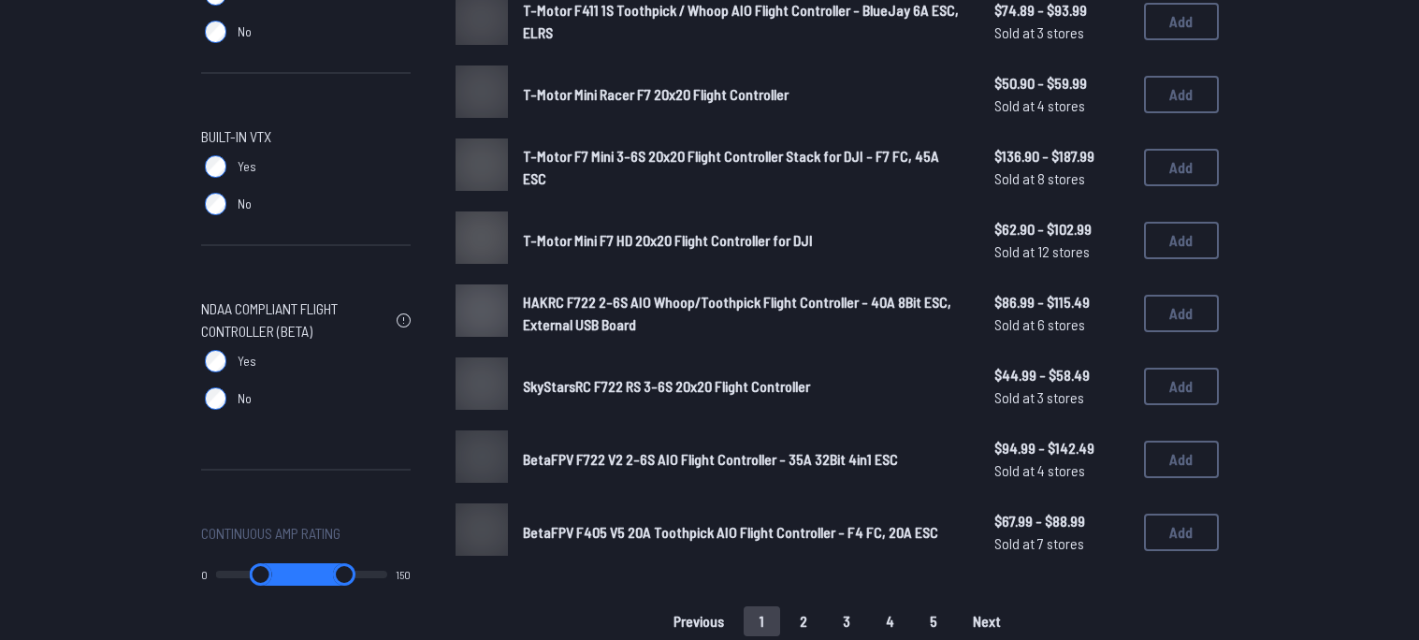
scroll to position [1271, 0]
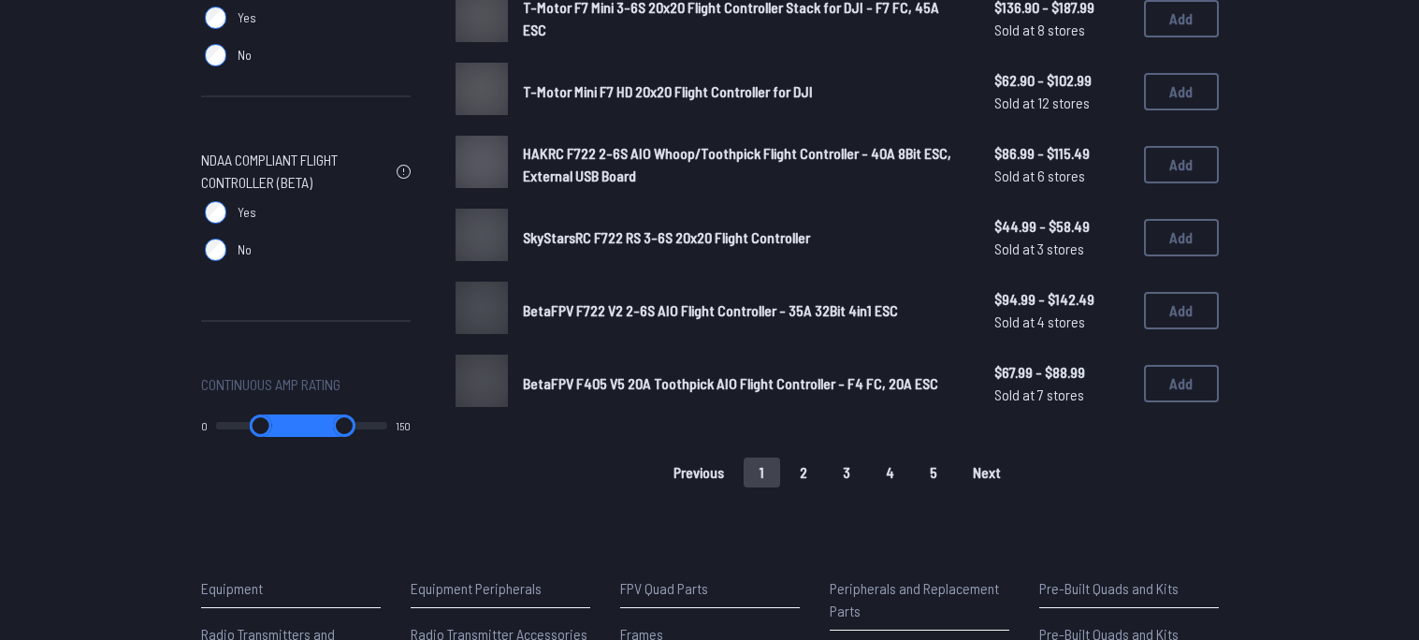
drag, startPoint x: 389, startPoint y: 315, endPoint x: 390, endPoint y: 292, distance: 23.4
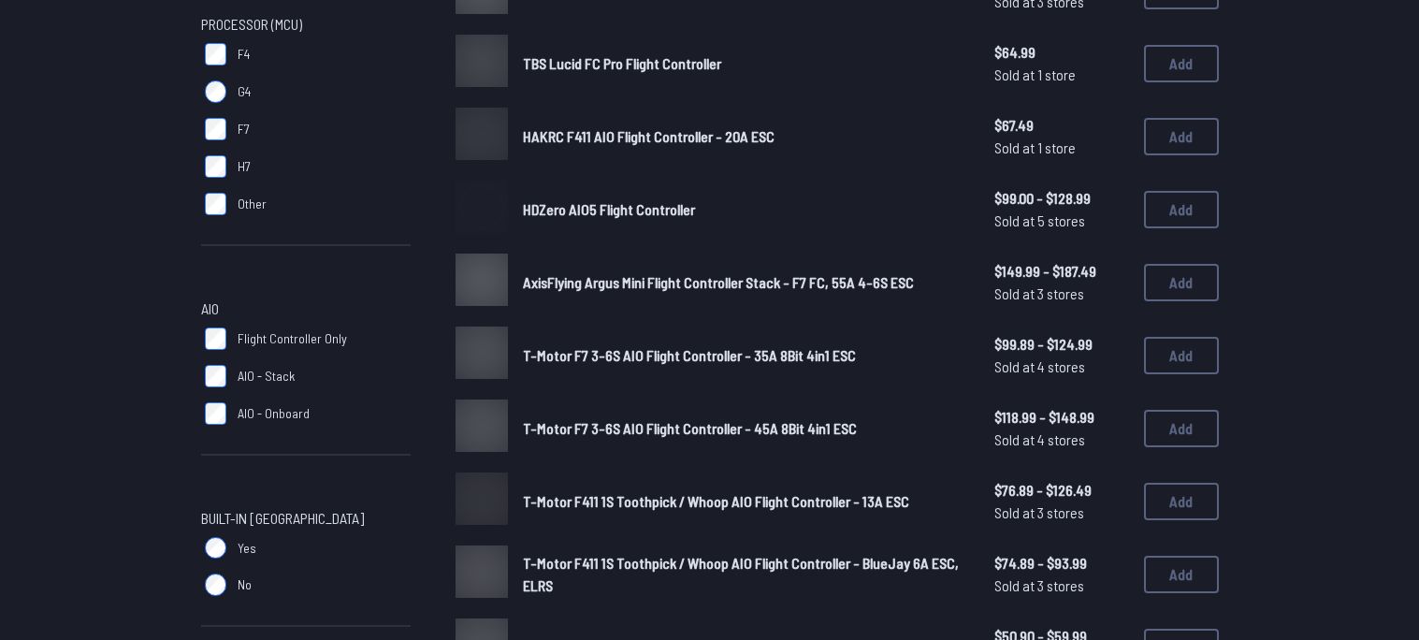
scroll to position [0, 0]
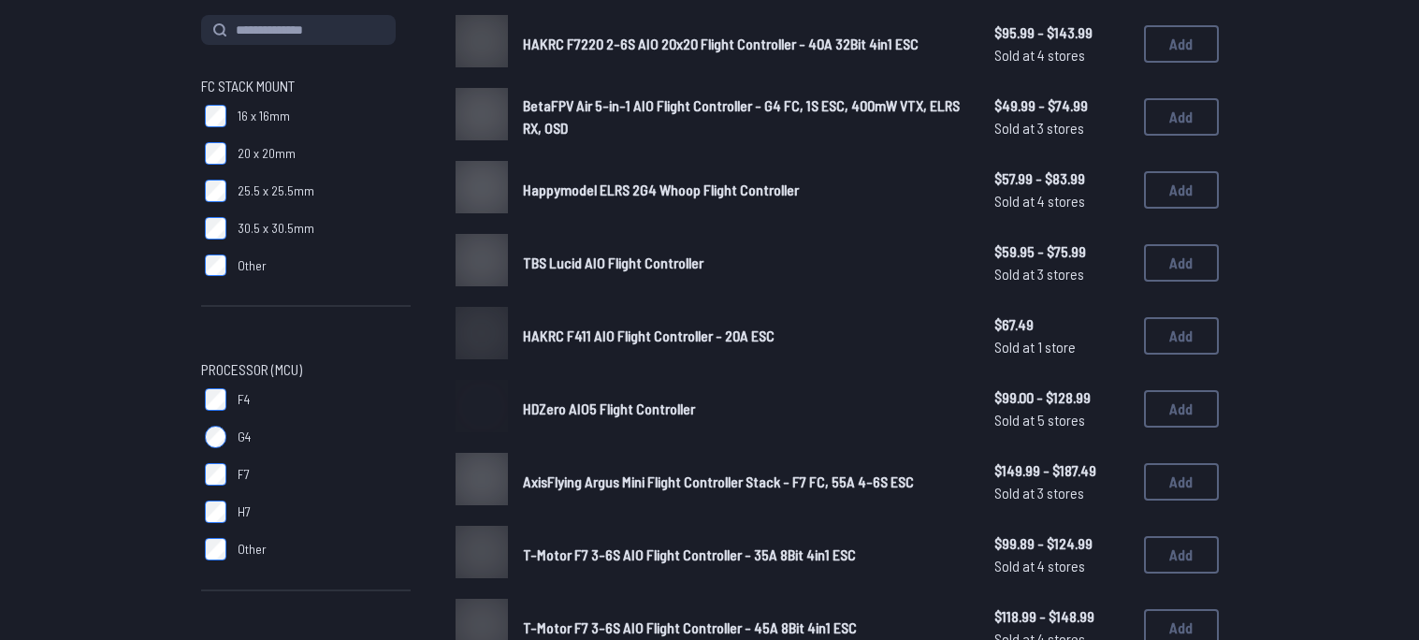
scroll to position [422, 0]
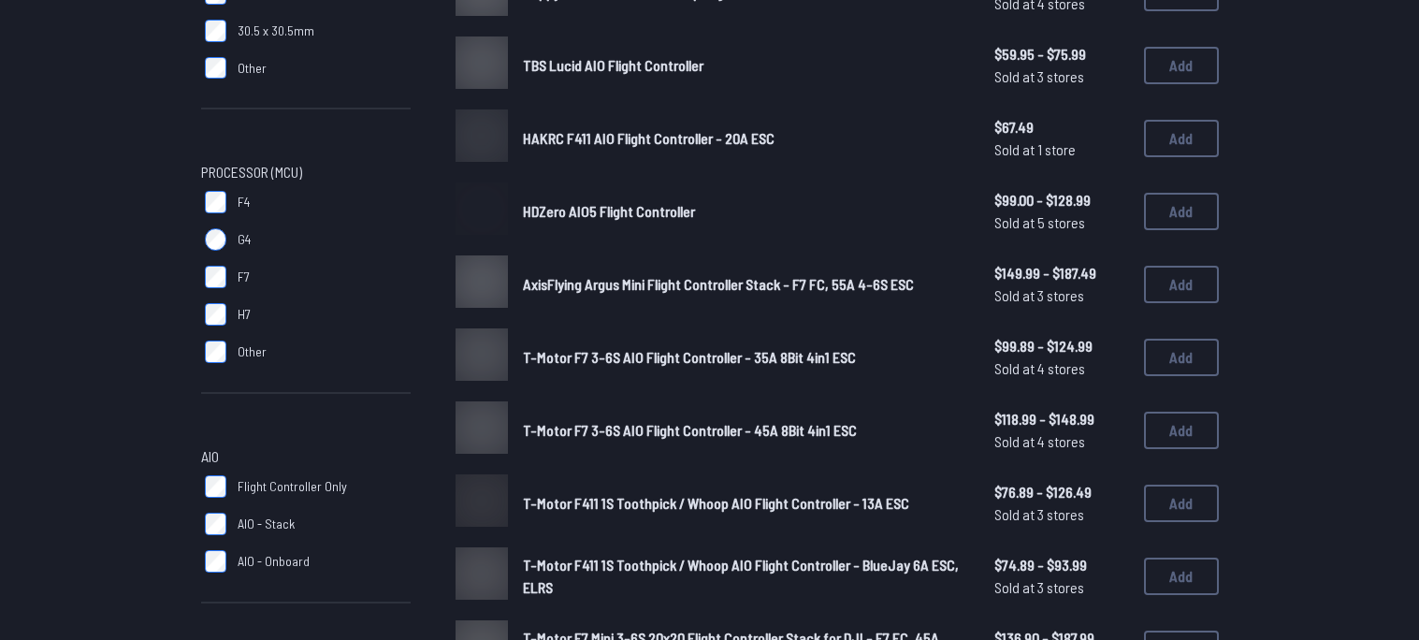
click at [499, 362] on img at bounding box center [481, 354] width 52 height 52
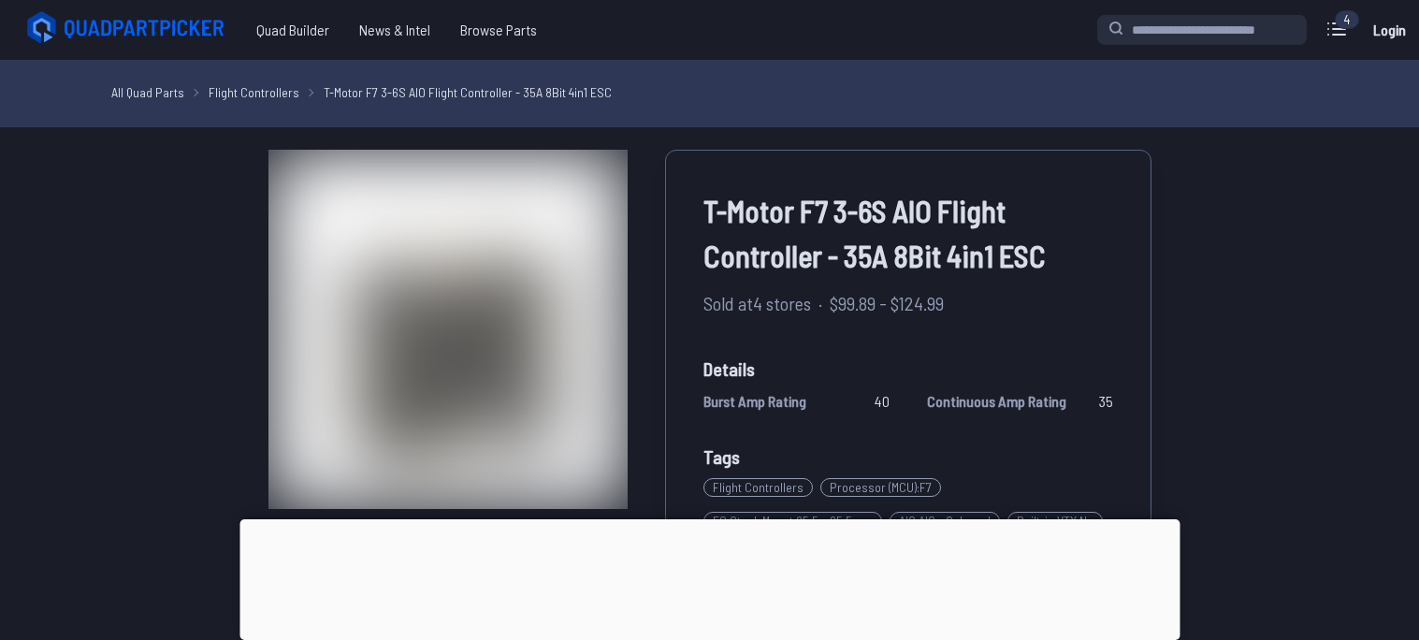
click at [1216, 480] on div "T-Motor F7 3-6S AIO Flight Controller - 35A 8Bit 4in1 ESC Sold at 4 stores · $9…" at bounding box center [710, 650] width 1062 height 1001
click at [697, 519] on div at bounding box center [709, 519] width 940 height 0
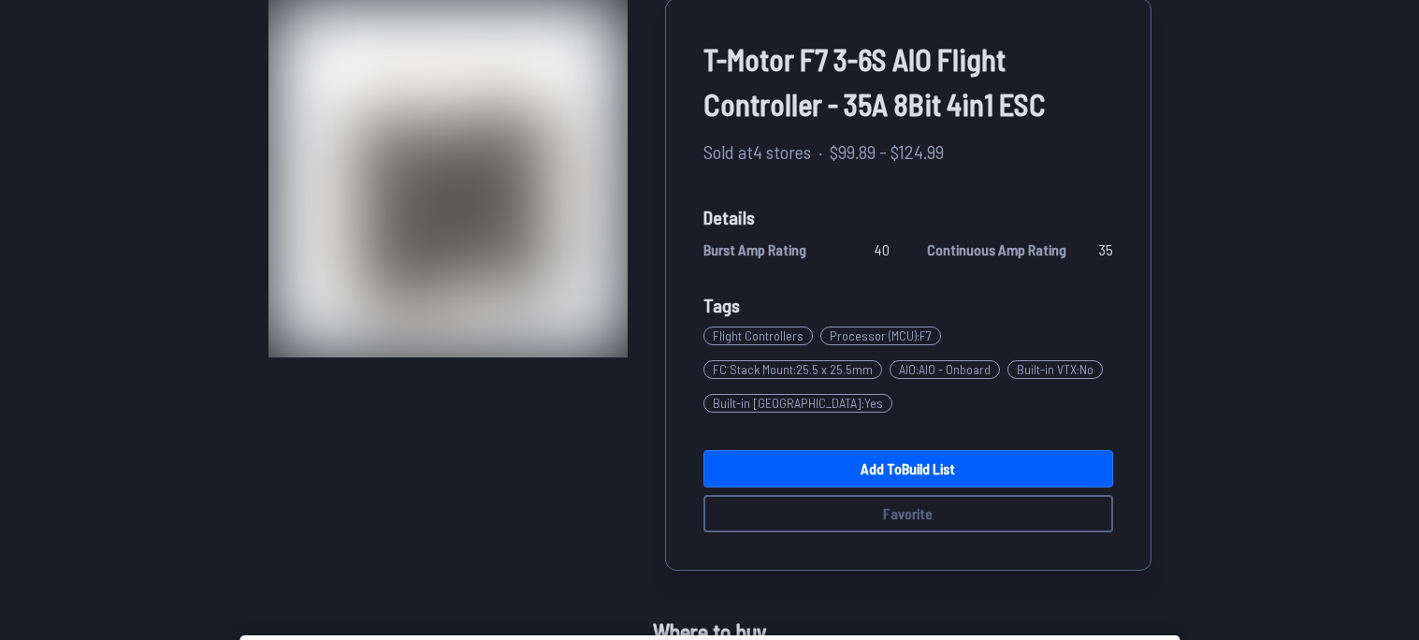
scroll to position [155, 0]
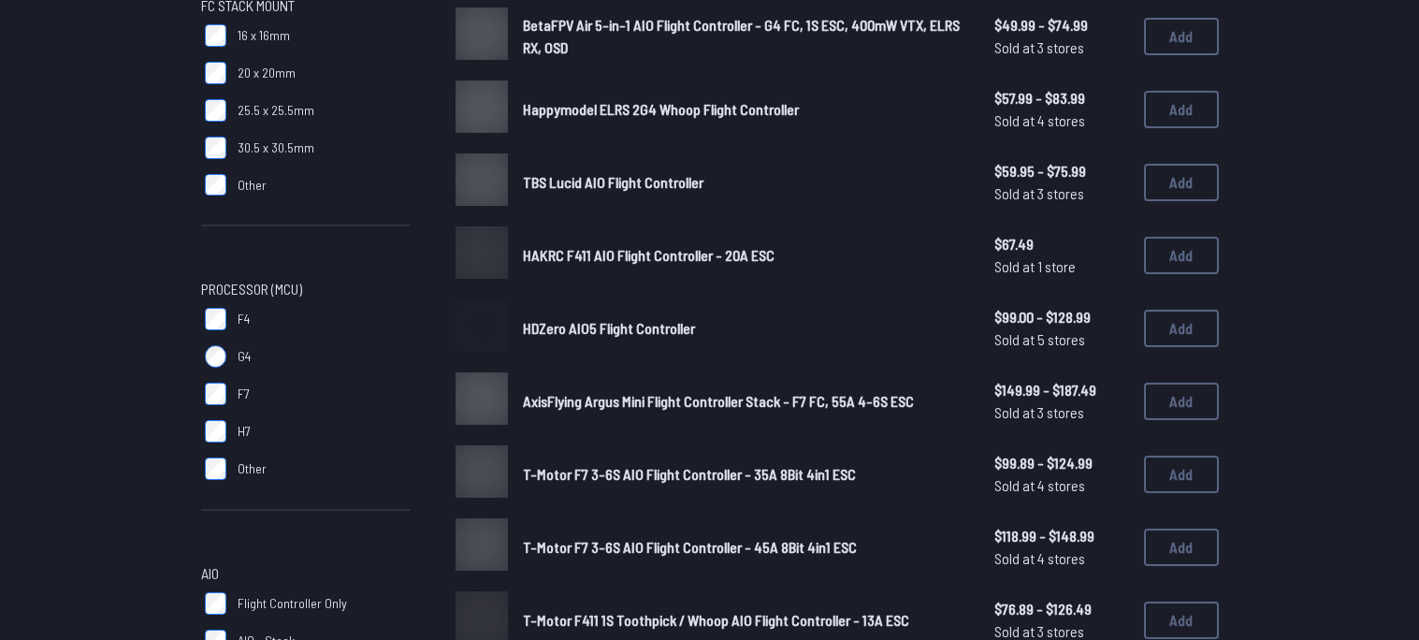
scroll to position [490, 0]
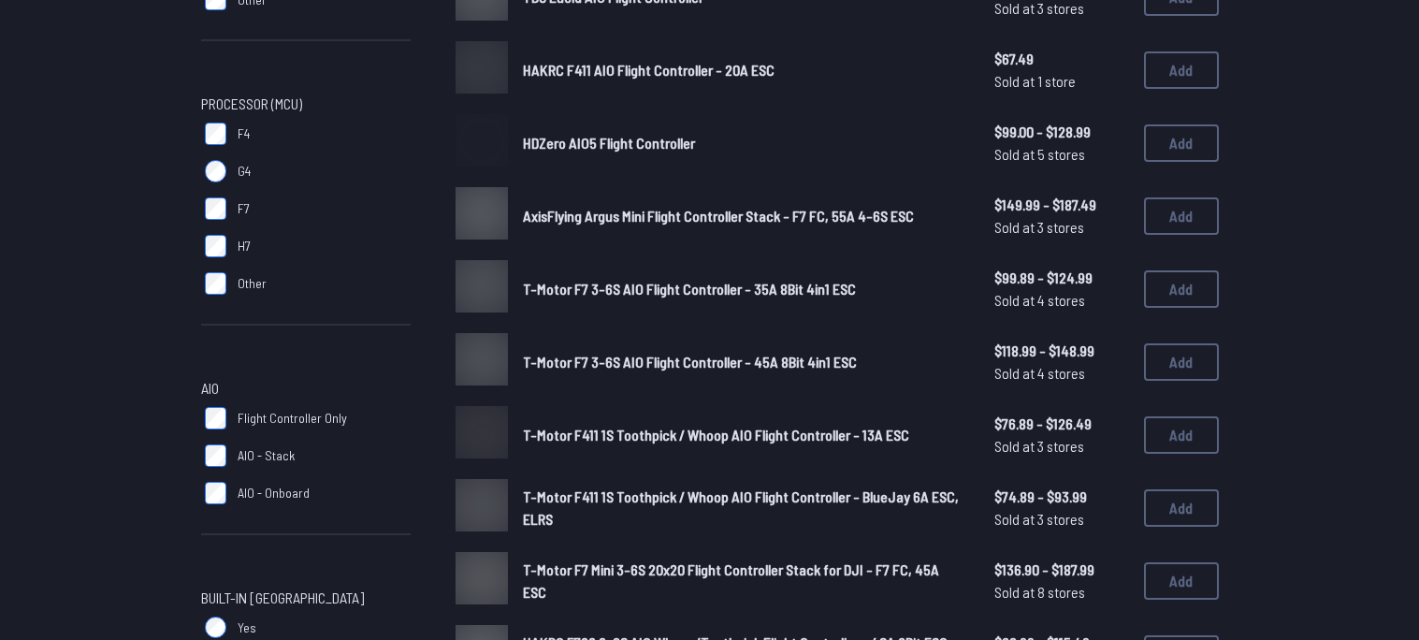
click at [179, 135] on div "FC Stack Mount 16 x 16mm 20 x 20mm 25.5 x 25.5mm 30.5 x 30.5mm Other Processor …" at bounding box center [709, 508] width 1197 height 1519
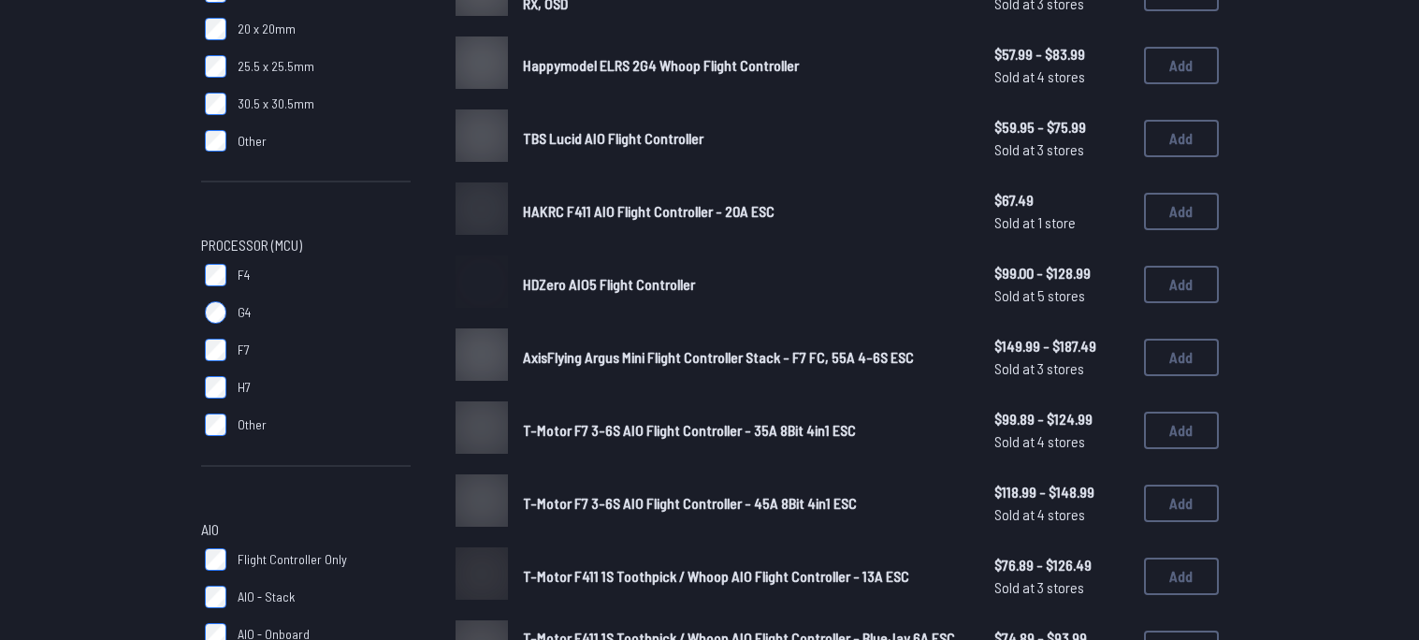
scroll to position [542, 0]
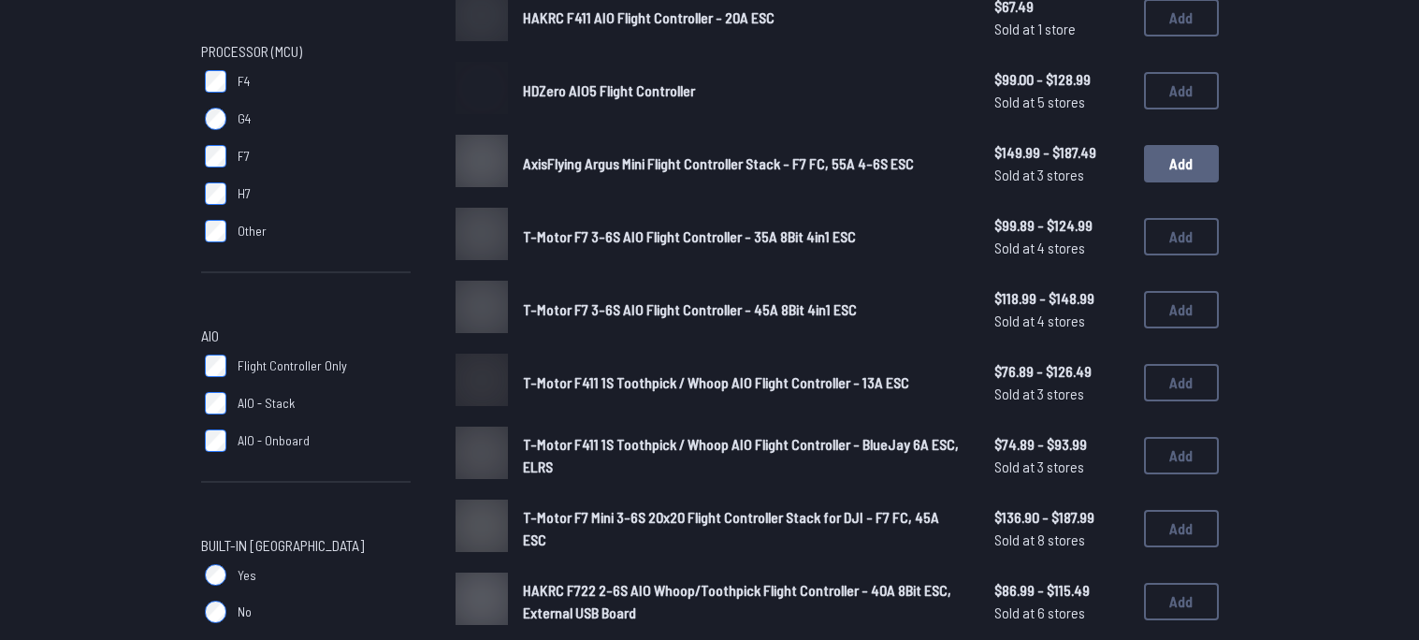
click at [1159, 166] on button "Add" at bounding box center [1181, 163] width 75 height 37
